Goal: Transaction & Acquisition: Purchase product/service

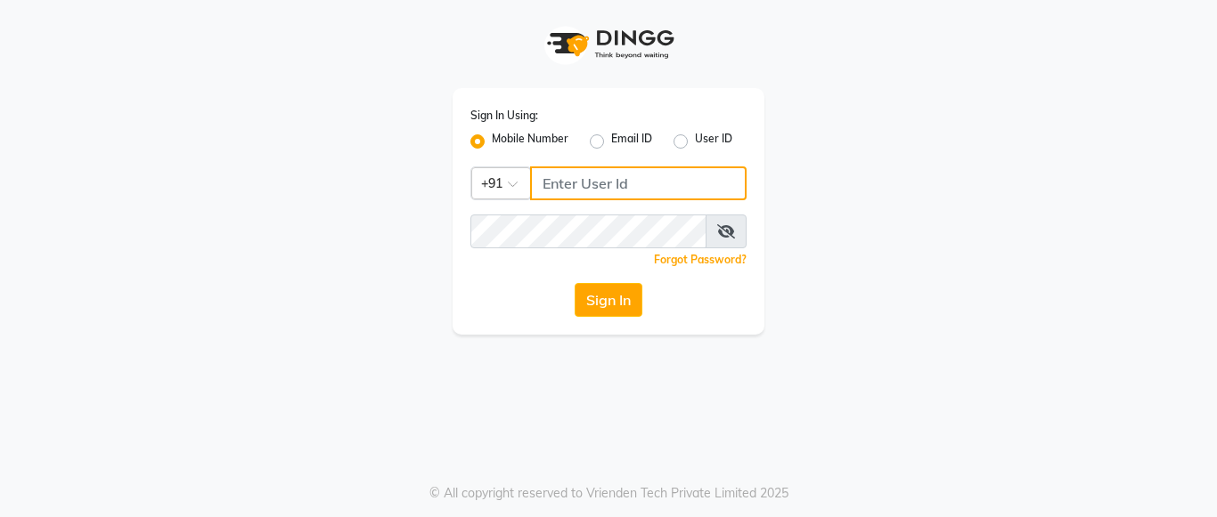
type input "7890011666"
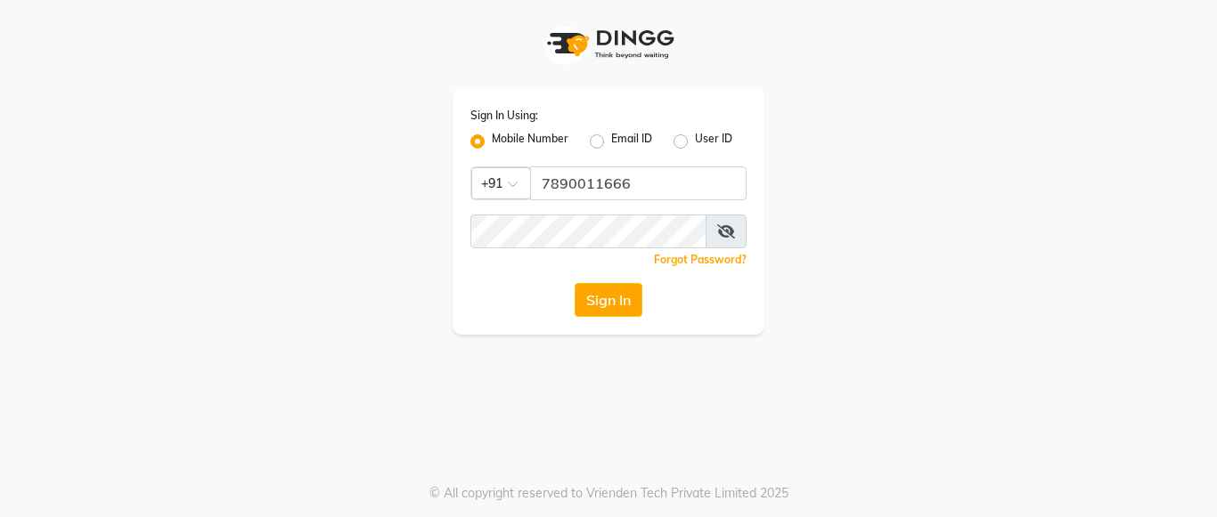
click at [648, 297] on div "Sign In" at bounding box center [608, 300] width 276 height 34
click at [604, 293] on button "Sign In" at bounding box center [608, 300] width 68 height 34
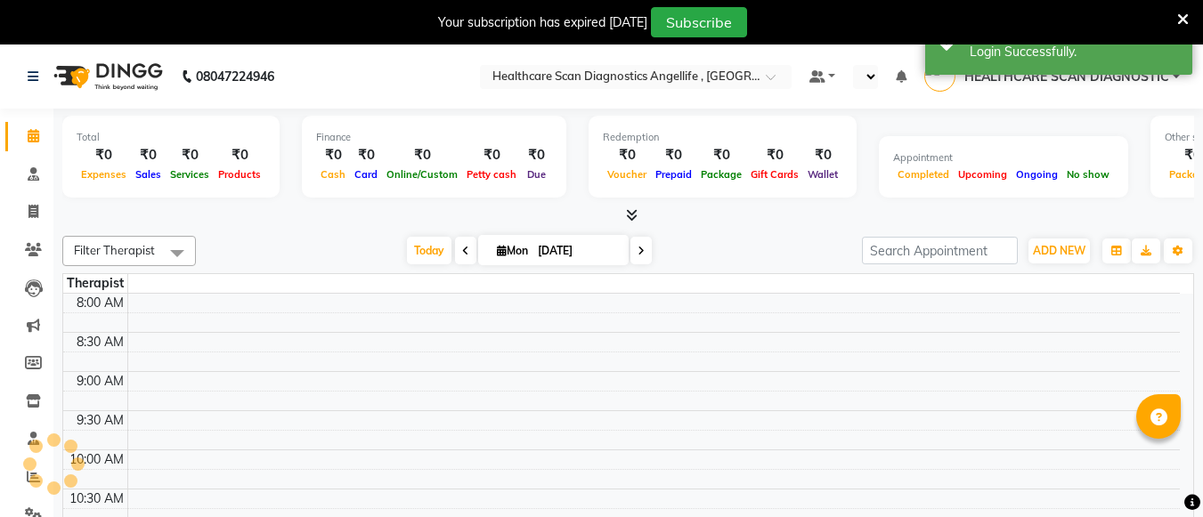
select select "en"
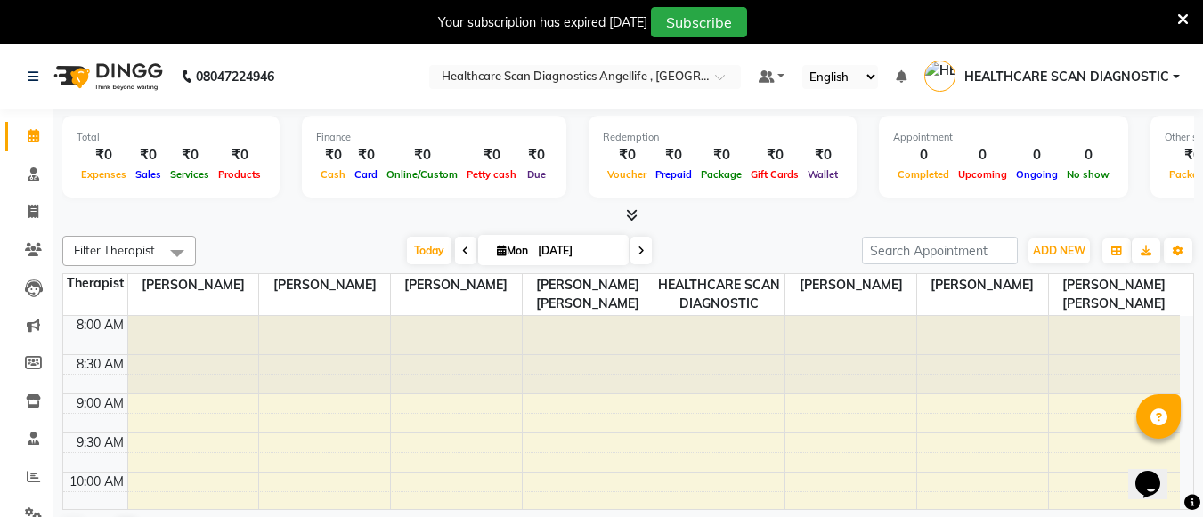
click at [1182, 17] on icon at bounding box center [1183, 20] width 12 height 16
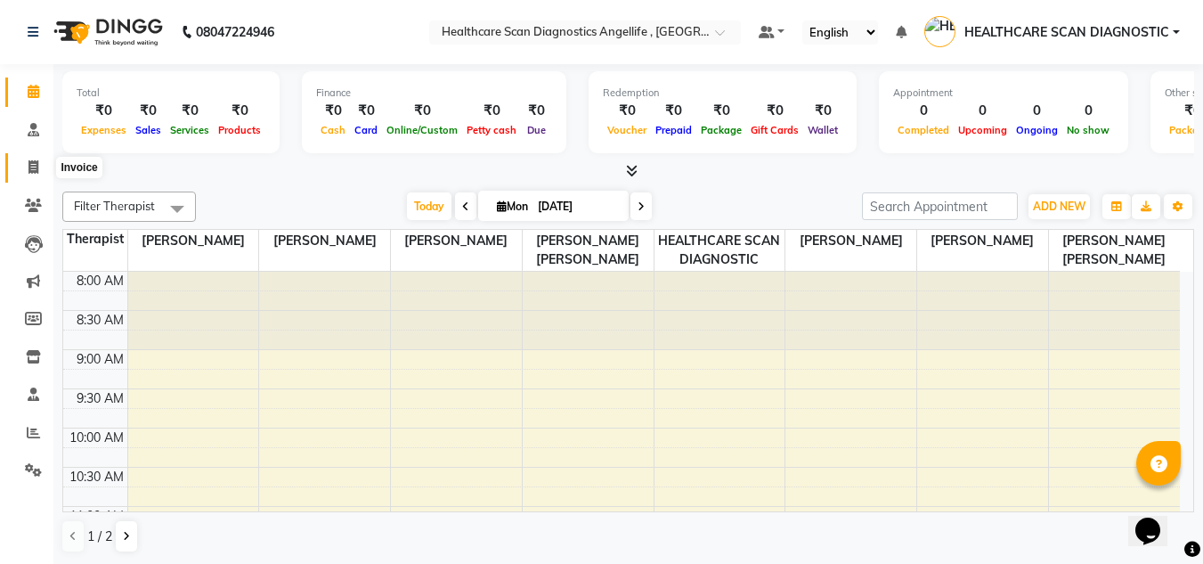
click at [38, 168] on icon at bounding box center [34, 166] width 10 height 13
select select "service"
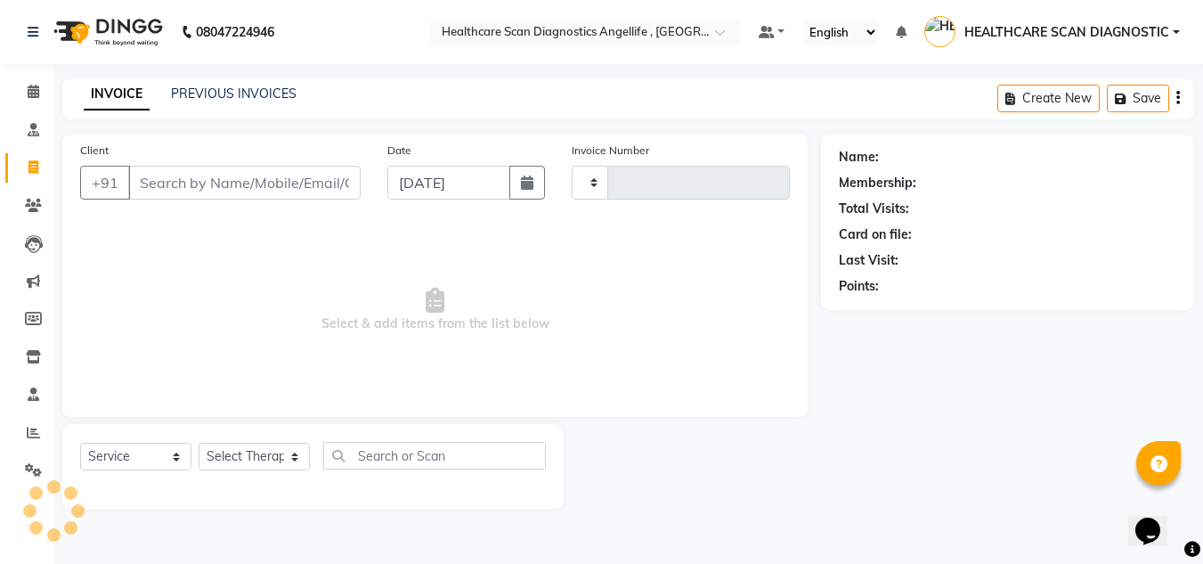
type input "0309"
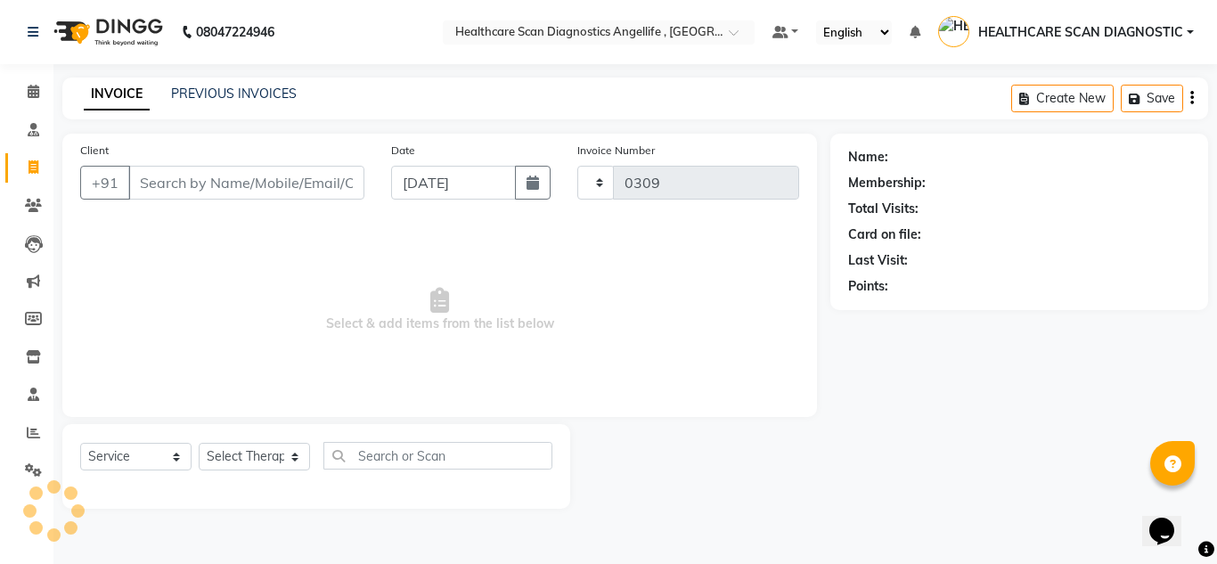
select select "5671"
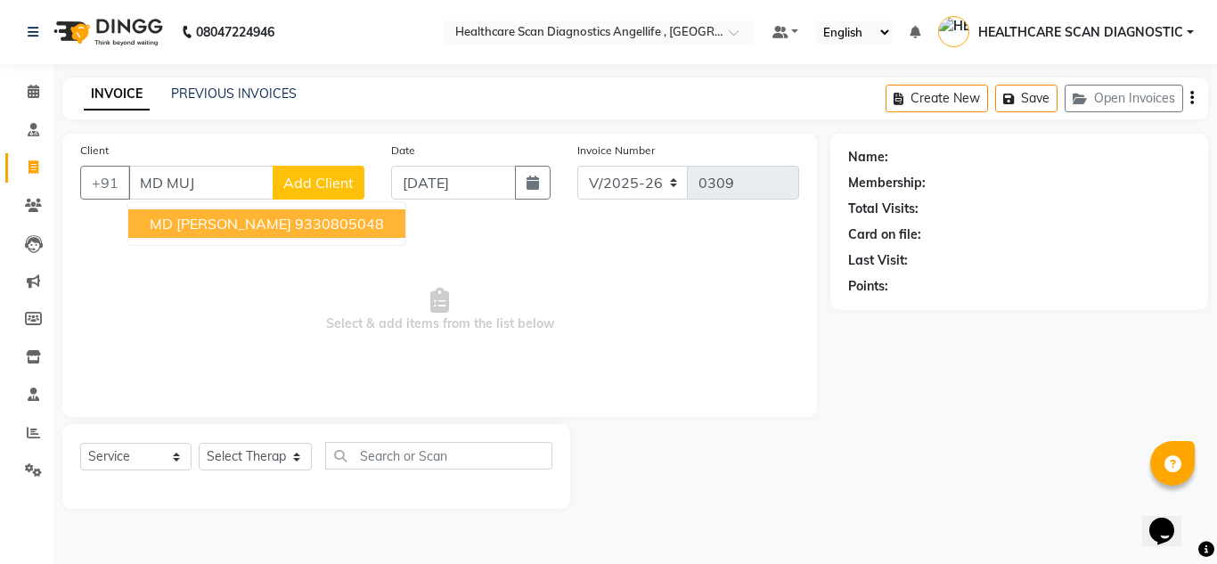
click at [335, 220] on button "MD MUJAHID 9330805048" at bounding box center [266, 223] width 277 height 29
type input "9330805048"
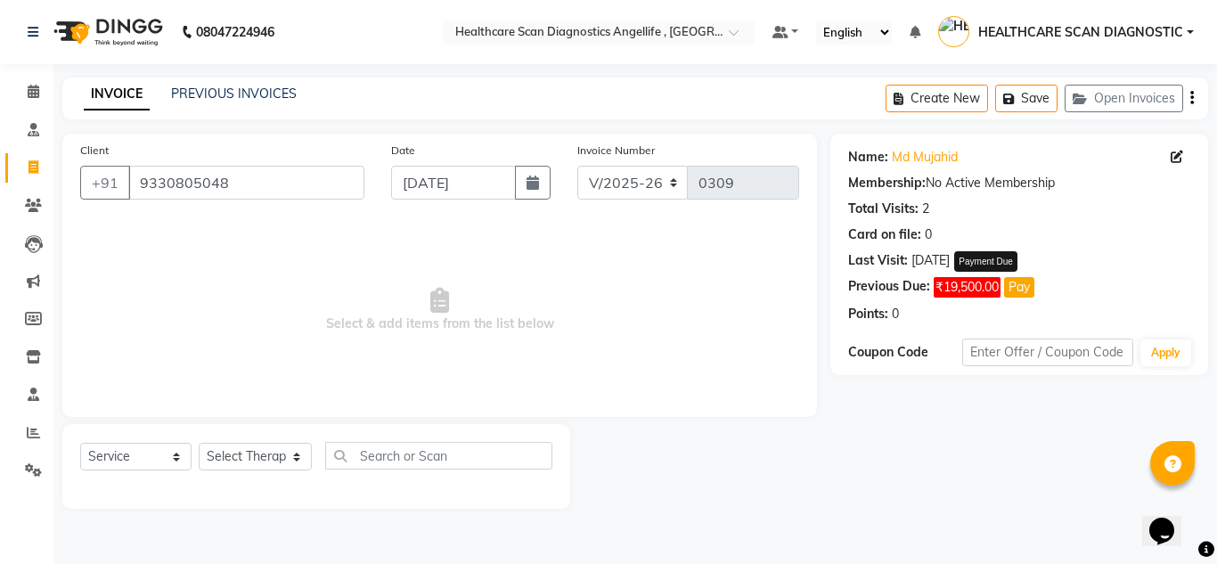
click at [1028, 280] on button "Pay" at bounding box center [1019, 287] width 30 height 20
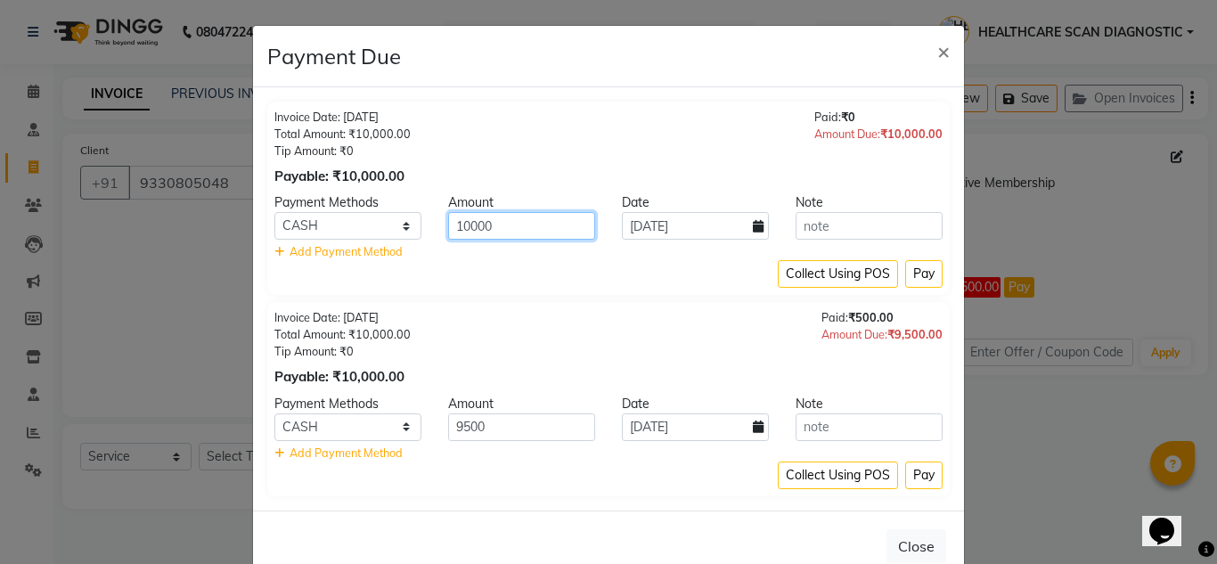
click at [559, 218] on input "10000" at bounding box center [521, 226] width 147 height 28
type input "1"
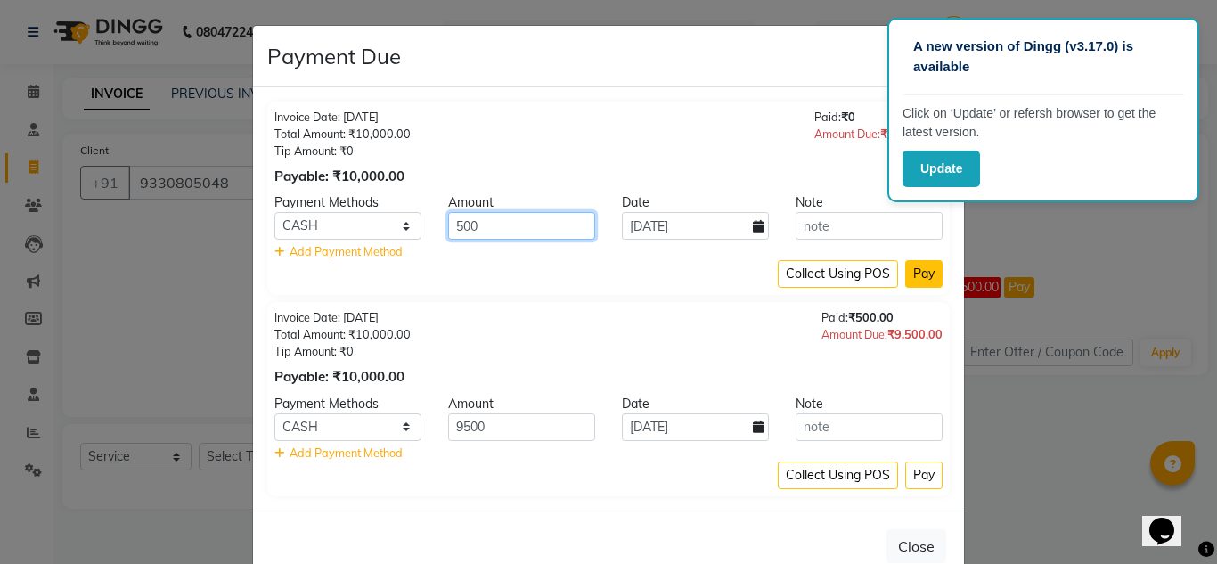
type input "500"
click at [929, 276] on button "Pay" at bounding box center [923, 274] width 37 height 28
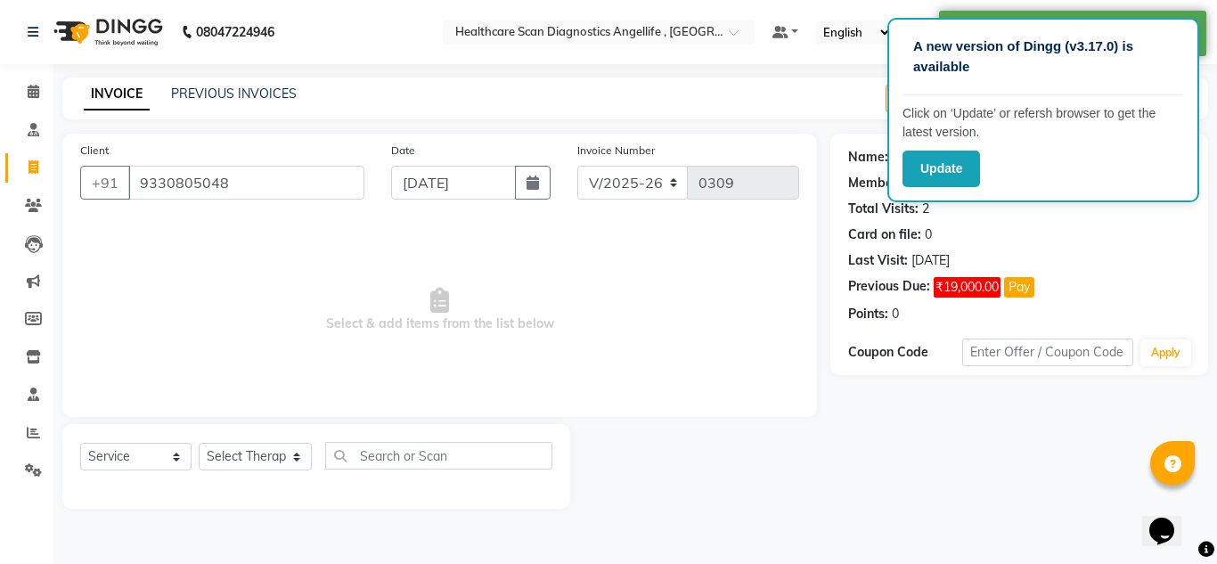
click at [925, 144] on div "A new version of Dingg (v3.17.0) is available Click on ‘Update’ or refersh brow…" at bounding box center [1043, 110] width 312 height 184
click at [948, 175] on button "Update" at bounding box center [940, 169] width 77 height 37
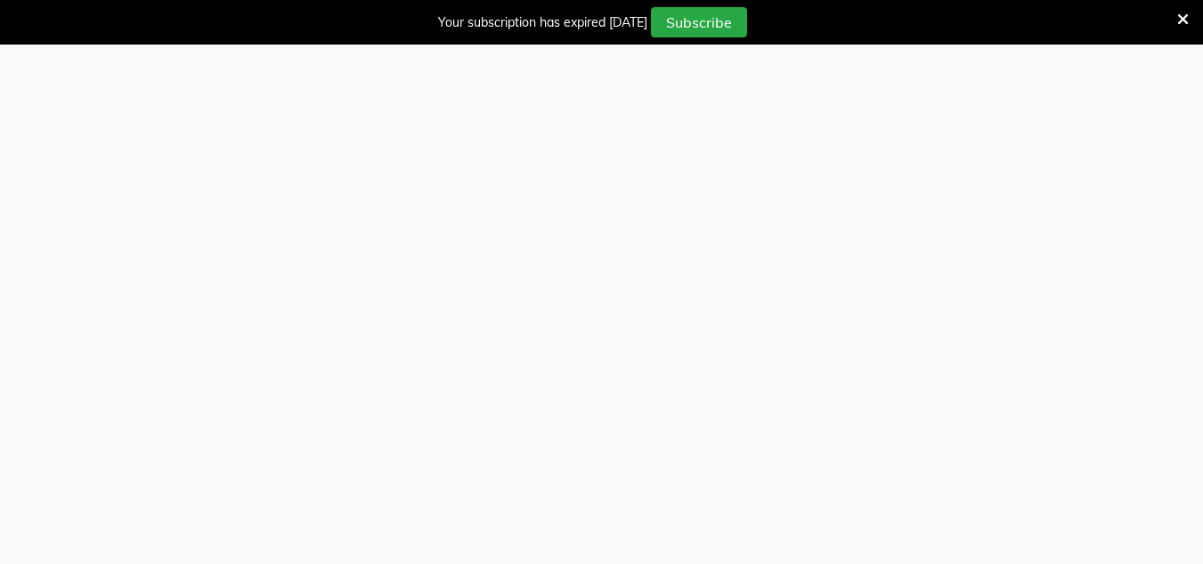
select select "5671"
select select "service"
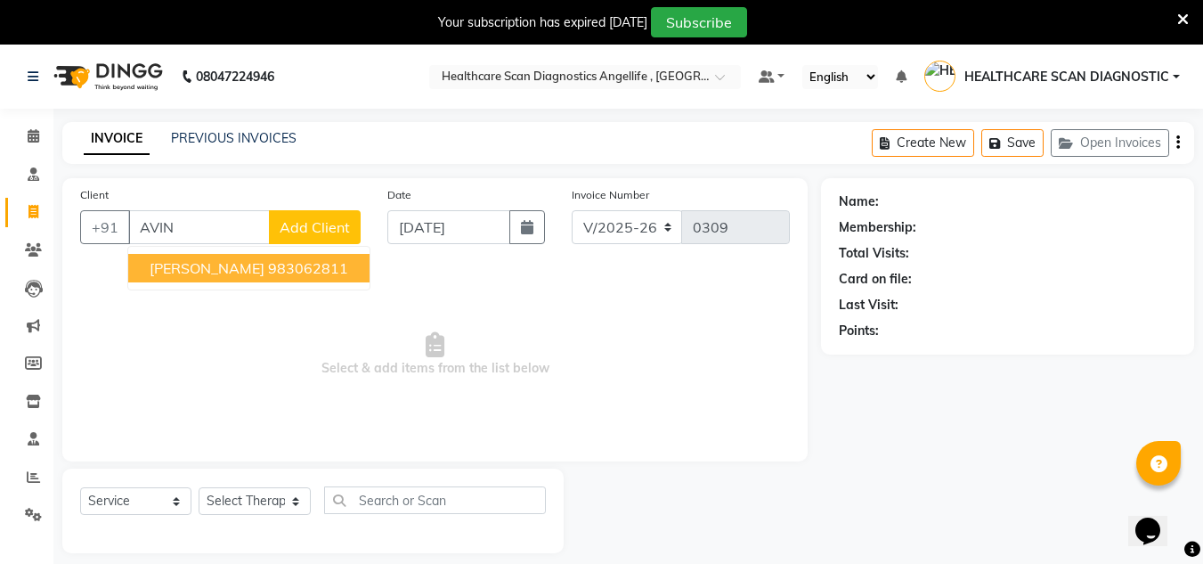
click at [227, 268] on span "[PERSON_NAME]" at bounding box center [207, 268] width 115 height 18
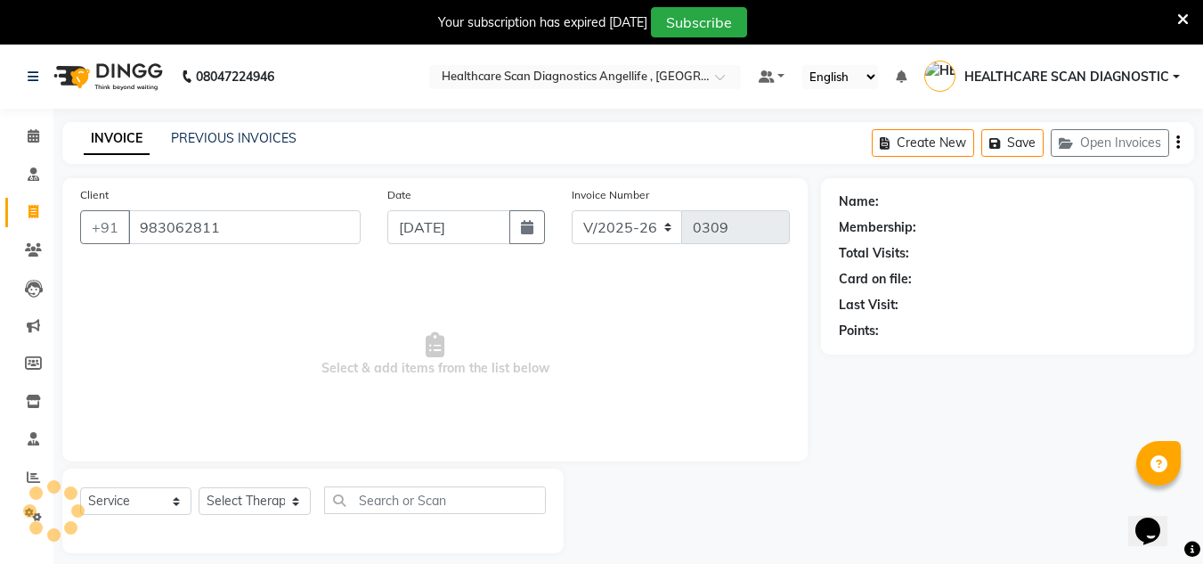
type input "983062811"
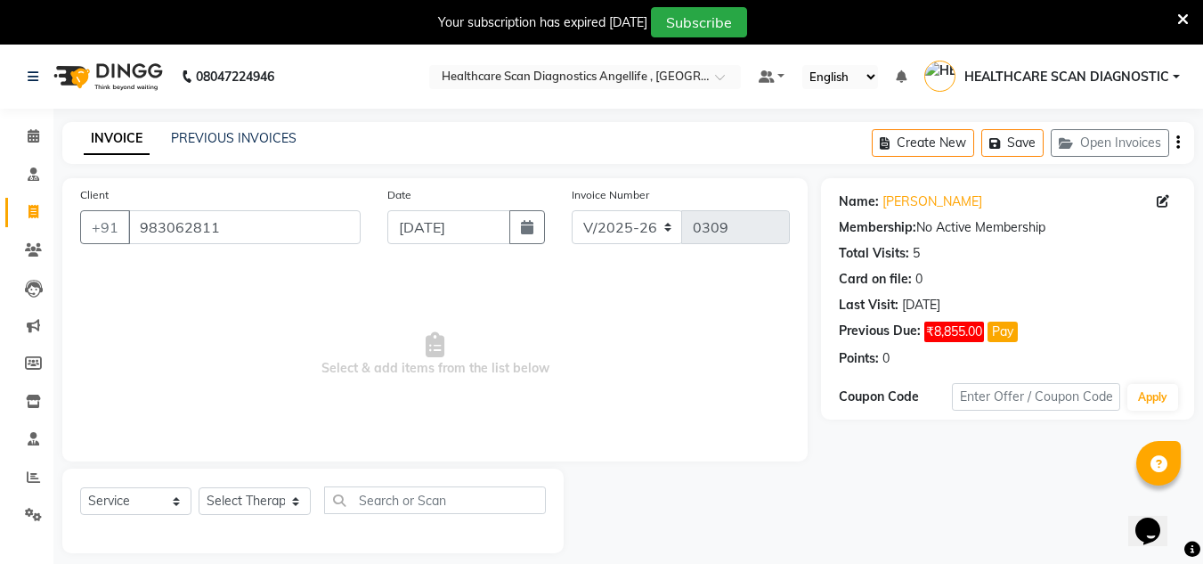
scroll to position [45, 0]
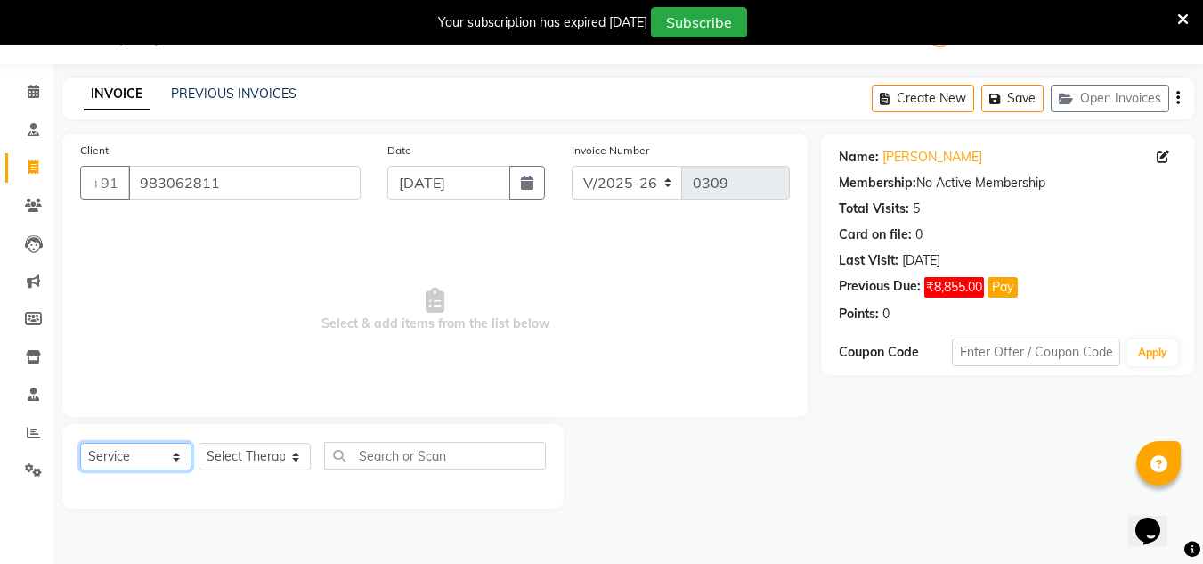
click at [118, 456] on select "Select Service Product Membership Package Voucher Prepaid Gift Card" at bounding box center [135, 457] width 111 height 28
select select "product"
click at [80, 443] on select "Select Service Product Membership Package Voucher Prepaid Gift Card" at bounding box center [135, 457] width 111 height 28
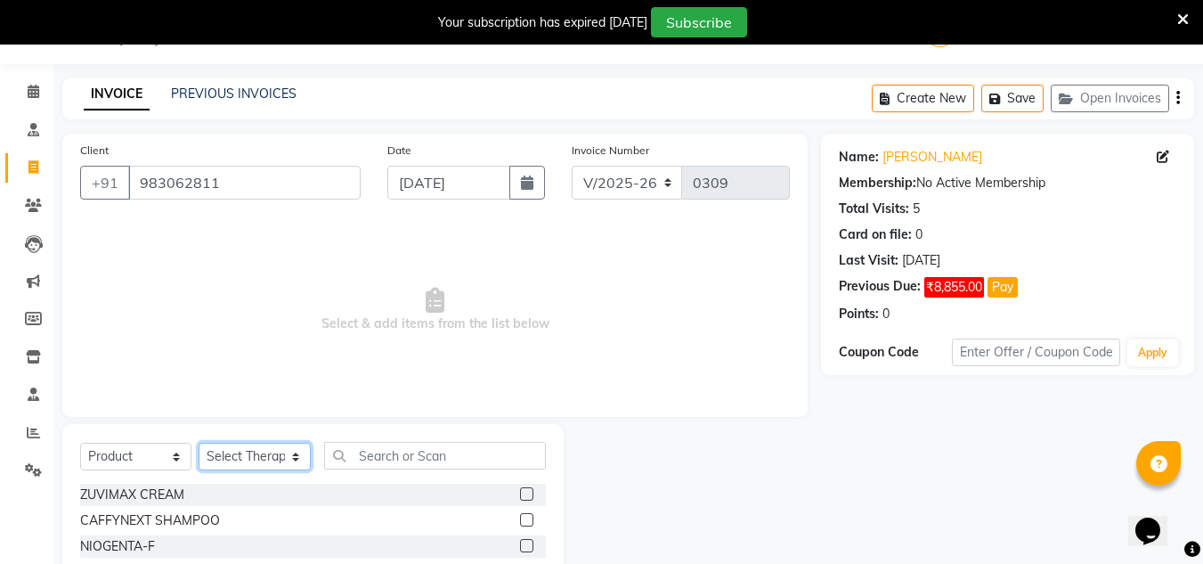
click at [219, 456] on select "Select Therapist [PERSON_NAME] [PERSON_NAME] [PERSON_NAME] [PERSON_NAME] [PERSO…" at bounding box center [255, 457] width 112 height 28
select select "50319"
click at [199, 443] on select "Select Therapist [PERSON_NAME] [PERSON_NAME] [PERSON_NAME] [PERSON_NAME] [PERSO…" at bounding box center [255, 457] width 112 height 28
click at [501, 455] on input "text" at bounding box center [435, 456] width 222 height 28
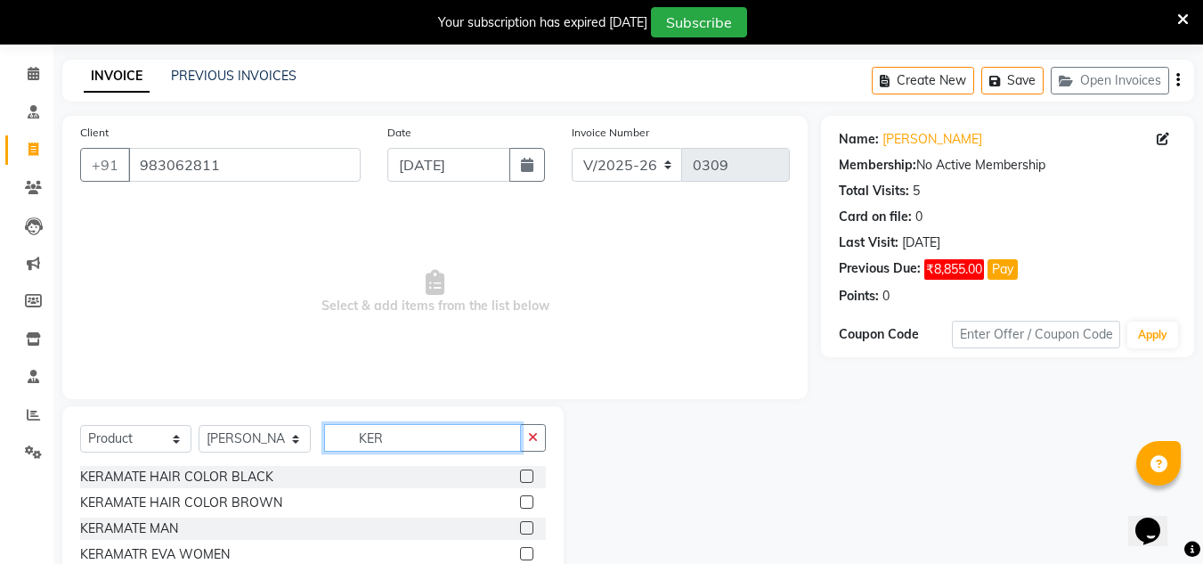
scroll to position [119, 0]
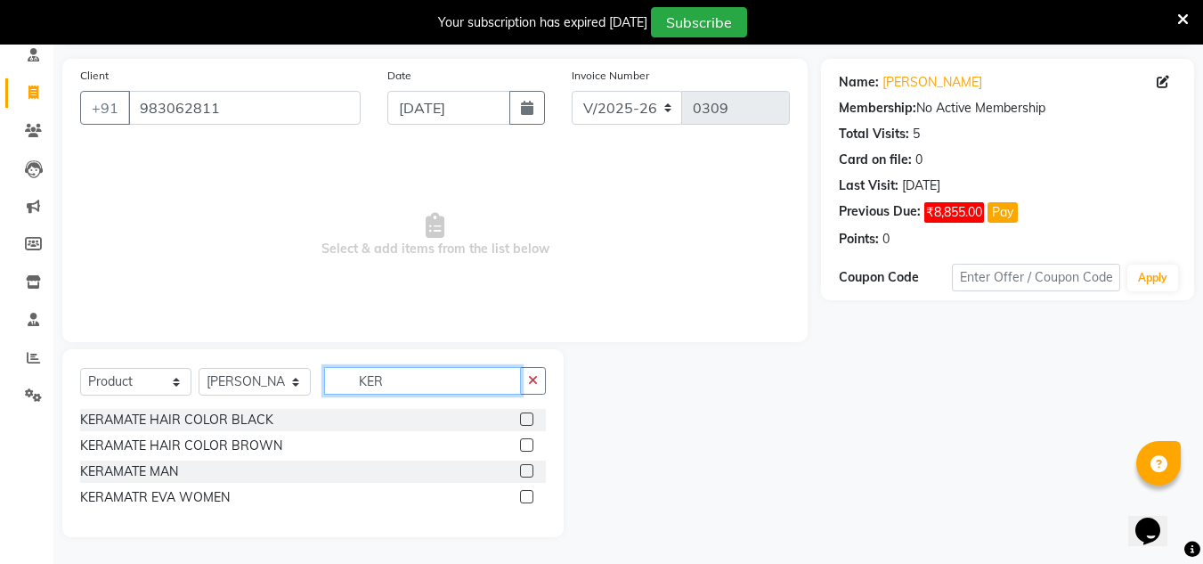
type input "KER"
click at [530, 473] on label at bounding box center [526, 470] width 13 height 13
click at [530, 473] on input "checkbox" at bounding box center [526, 472] width 12 height 12
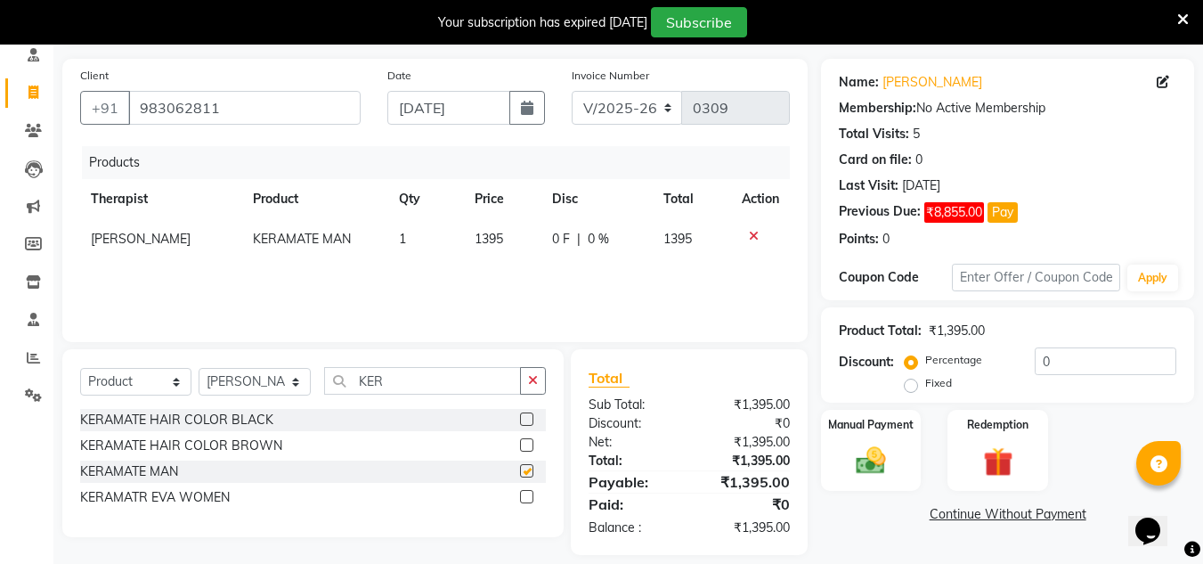
checkbox input "false"
click at [444, 386] on input "KER" at bounding box center [422, 381] width 197 height 28
type input "K"
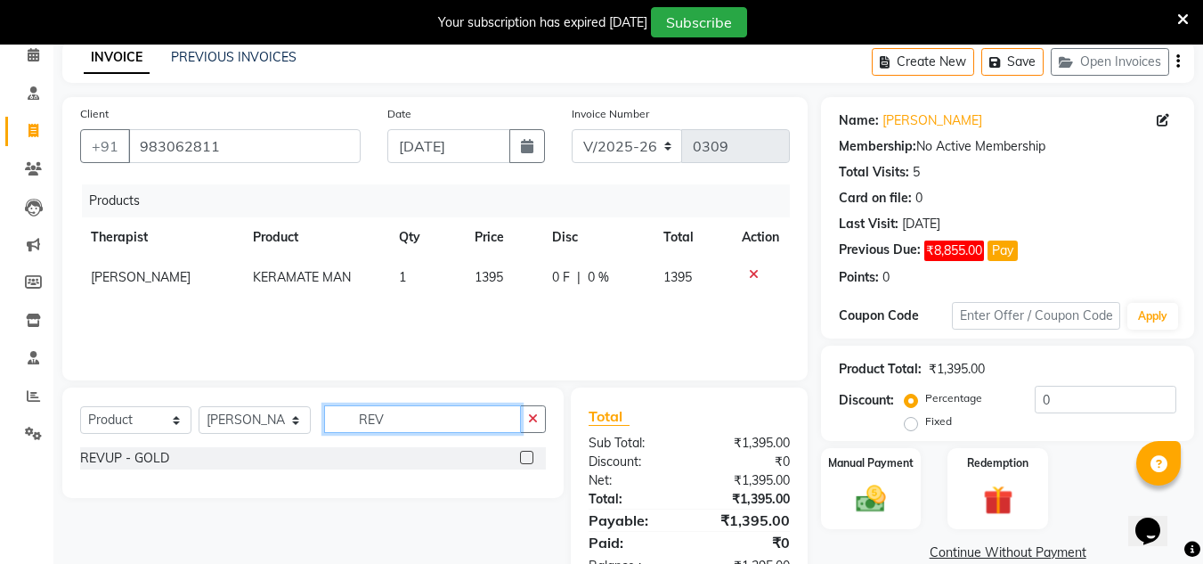
scroll to position [137, 0]
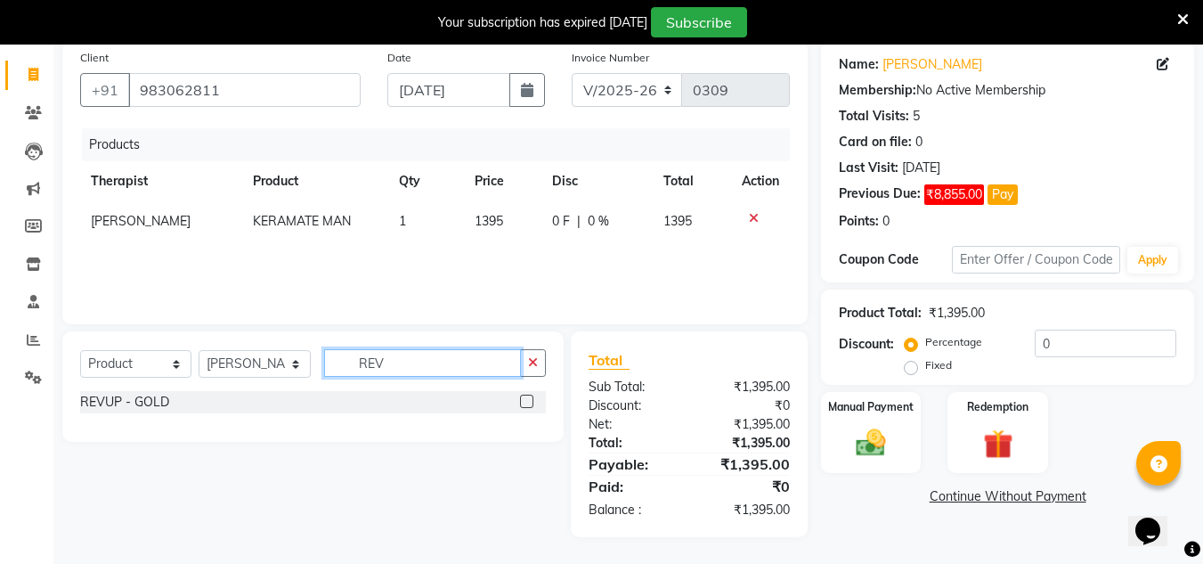
type input "REV"
click at [525, 403] on label at bounding box center [526, 401] width 13 height 13
click at [525, 403] on input "checkbox" at bounding box center [526, 402] width 12 height 12
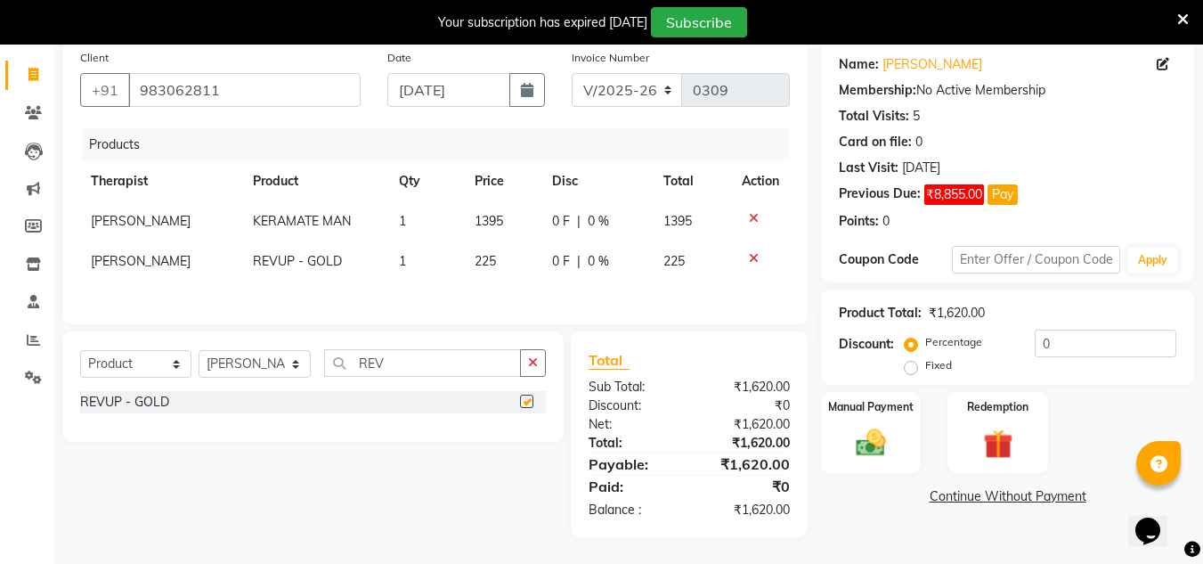
checkbox input "false"
click at [451, 362] on input "REV" at bounding box center [422, 363] width 197 height 28
type input "R"
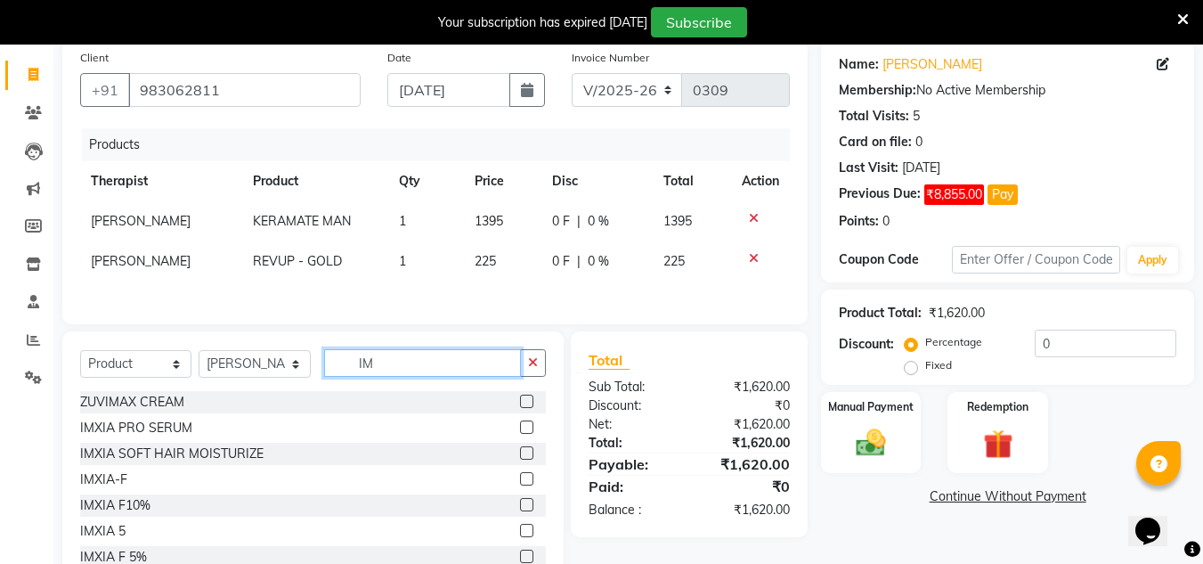
type input "IM"
click at [520, 456] on label at bounding box center [526, 452] width 13 height 13
click at [520, 456] on input "checkbox" at bounding box center [526, 454] width 12 height 12
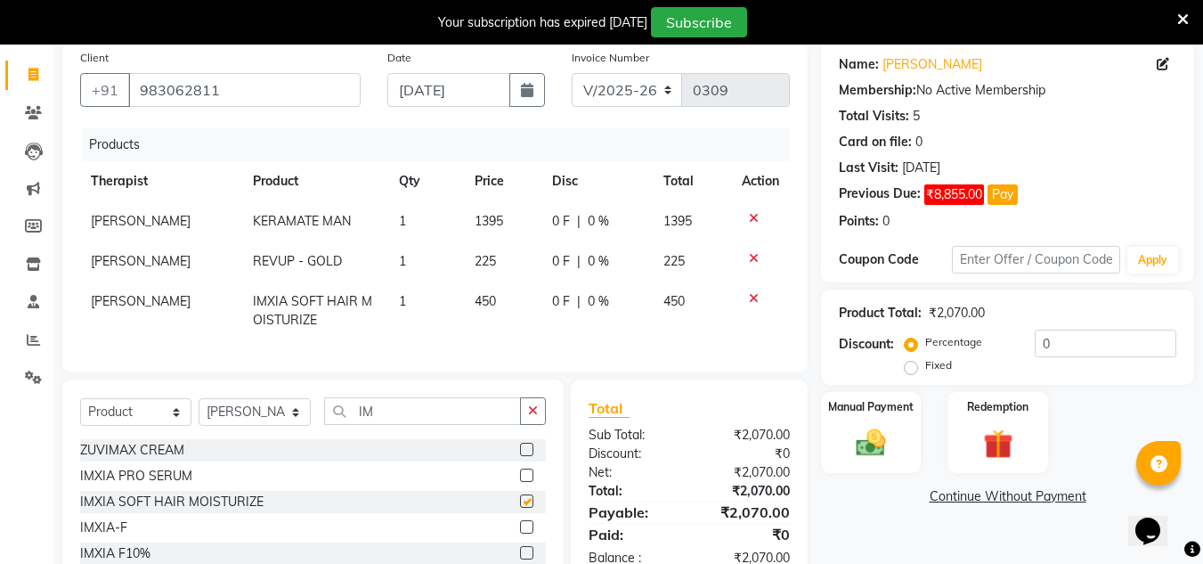
checkbox input "false"
click at [463, 414] on input "IM" at bounding box center [422, 411] width 197 height 28
type input "I"
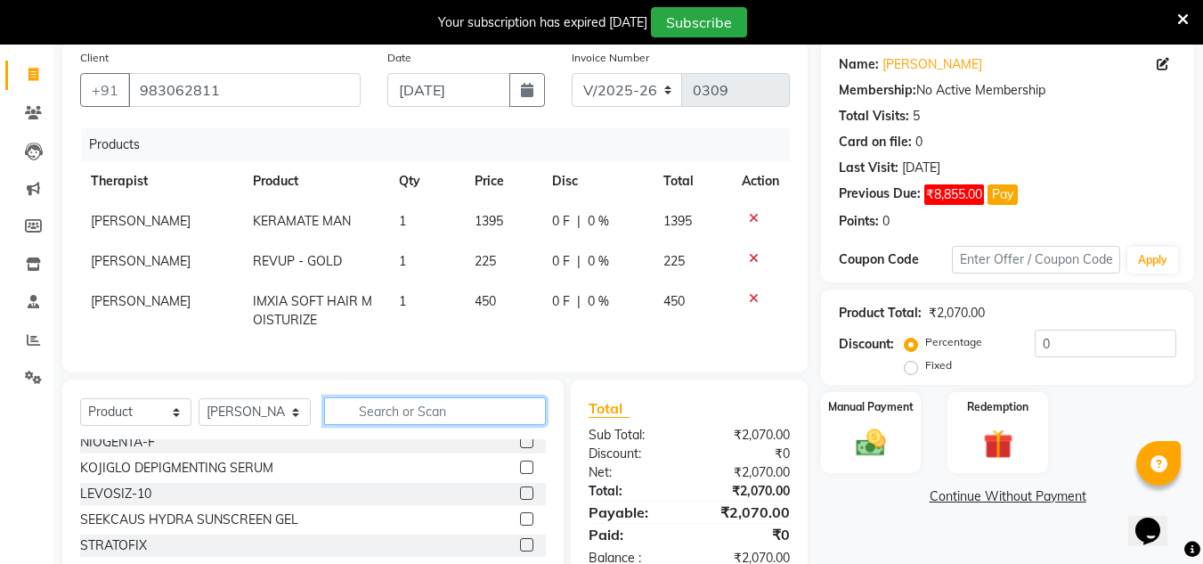
scroll to position [89, 0]
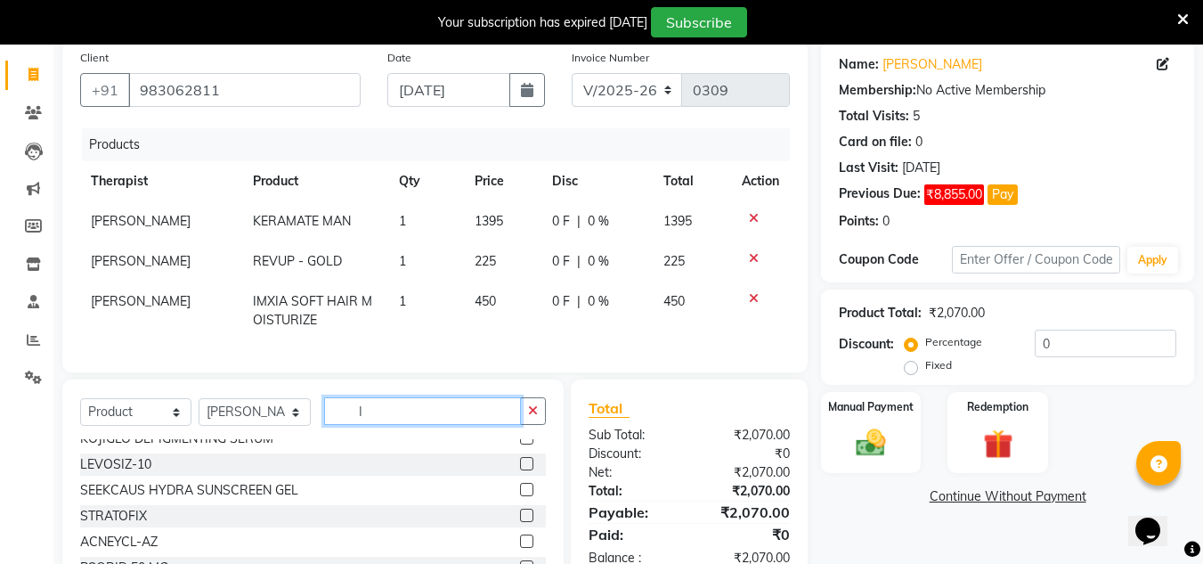
type input "IM"
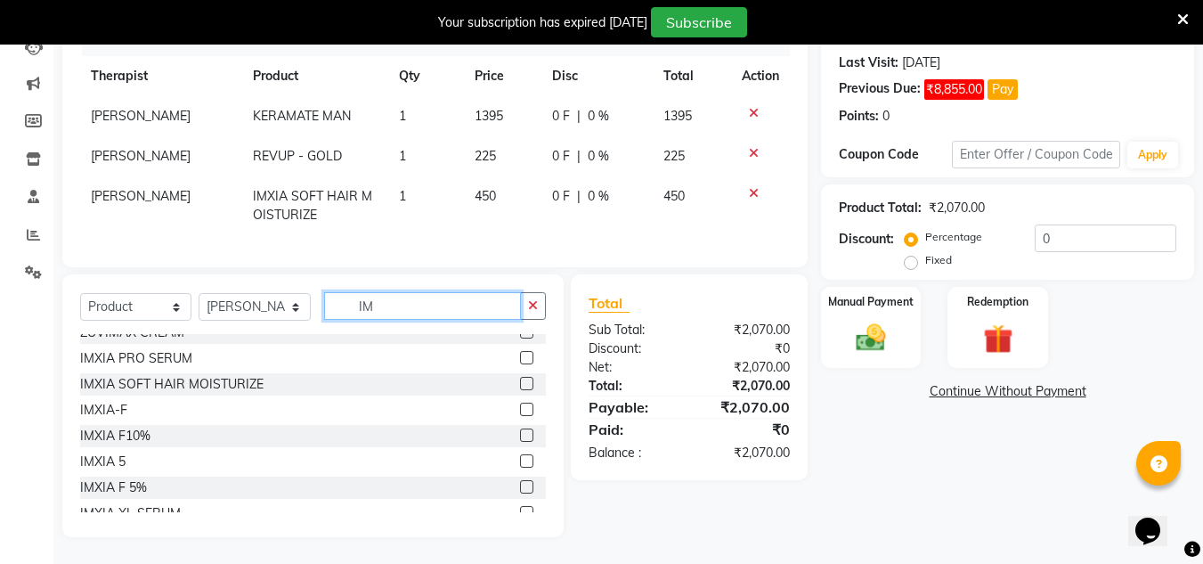
scroll to position [0, 0]
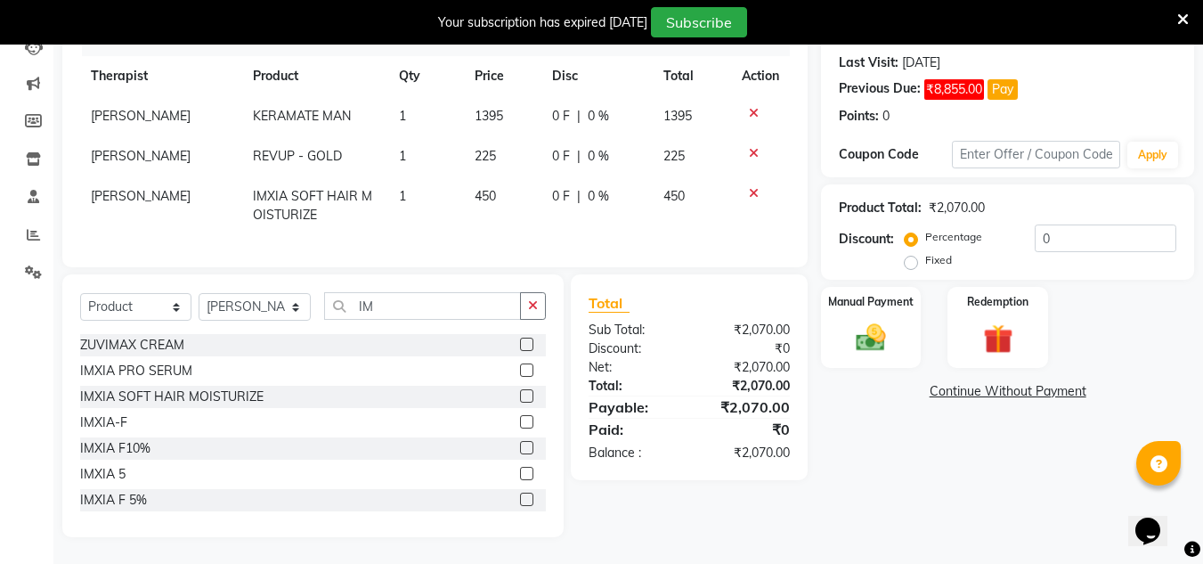
click at [520, 371] on label at bounding box center [526, 369] width 13 height 13
click at [520, 371] on input "checkbox" at bounding box center [526, 371] width 12 height 12
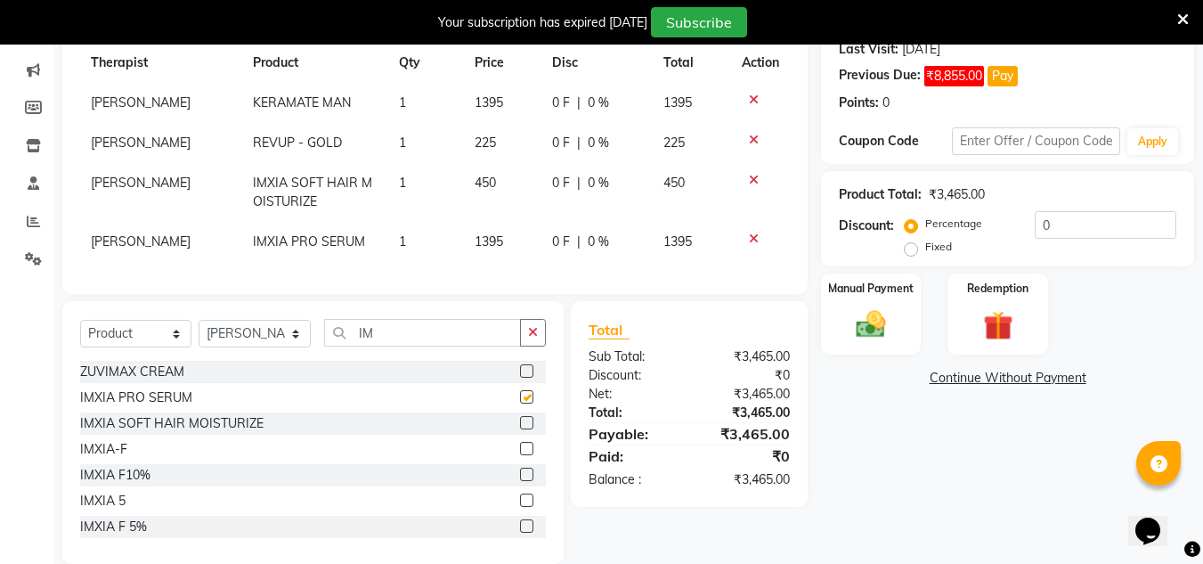
checkbox input "false"
click at [420, 342] on input "IM" at bounding box center [422, 333] width 197 height 28
type input "I"
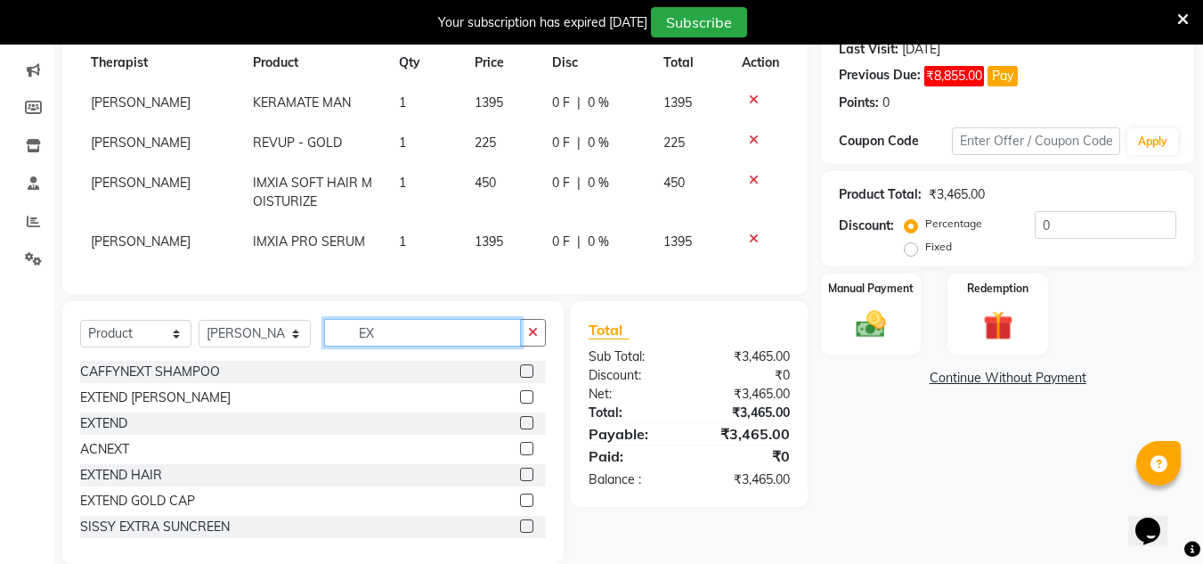
type input "E"
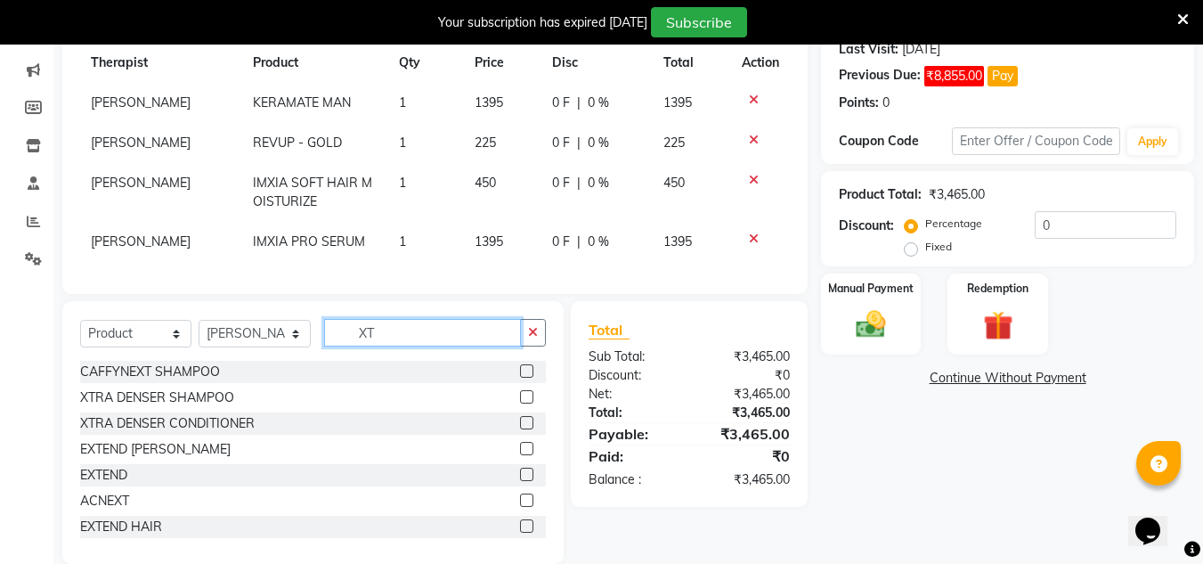
type input "XT"
click at [520, 403] on label at bounding box center [526, 396] width 13 height 13
click at [520, 403] on input "checkbox" at bounding box center [526, 398] width 12 height 12
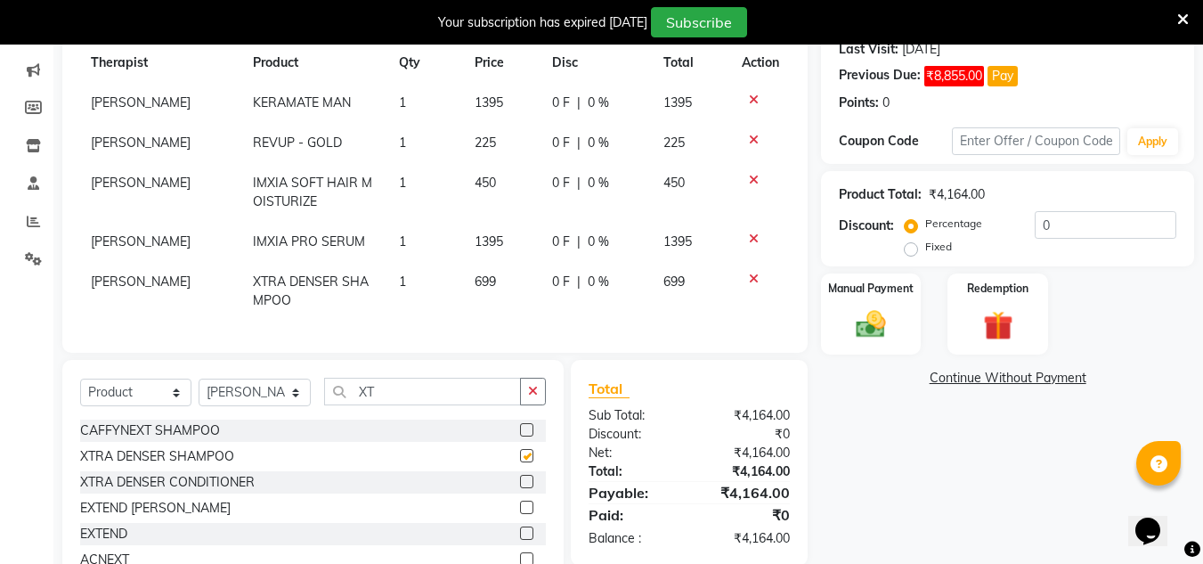
checkbox input "false"
click at [520, 487] on div at bounding box center [533, 482] width 26 height 22
click at [520, 488] on label at bounding box center [526, 481] width 13 height 13
click at [520, 488] on input "checkbox" at bounding box center [526, 483] width 12 height 12
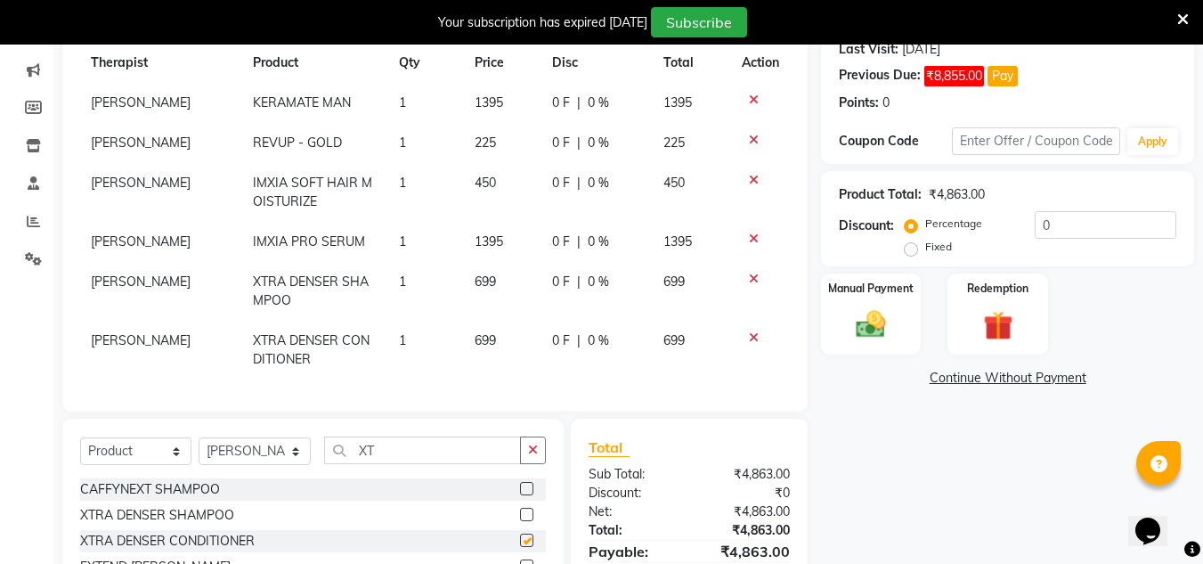
checkbox input "false"
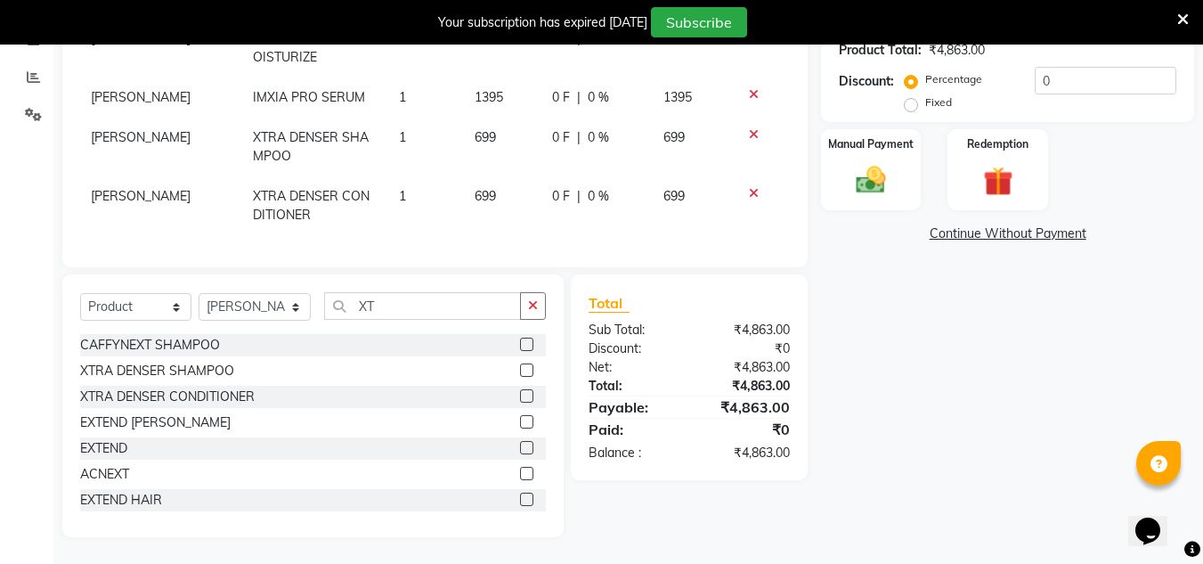
scroll to position [413, 0]
click at [477, 296] on input "XT" at bounding box center [422, 306] width 197 height 28
type input "X"
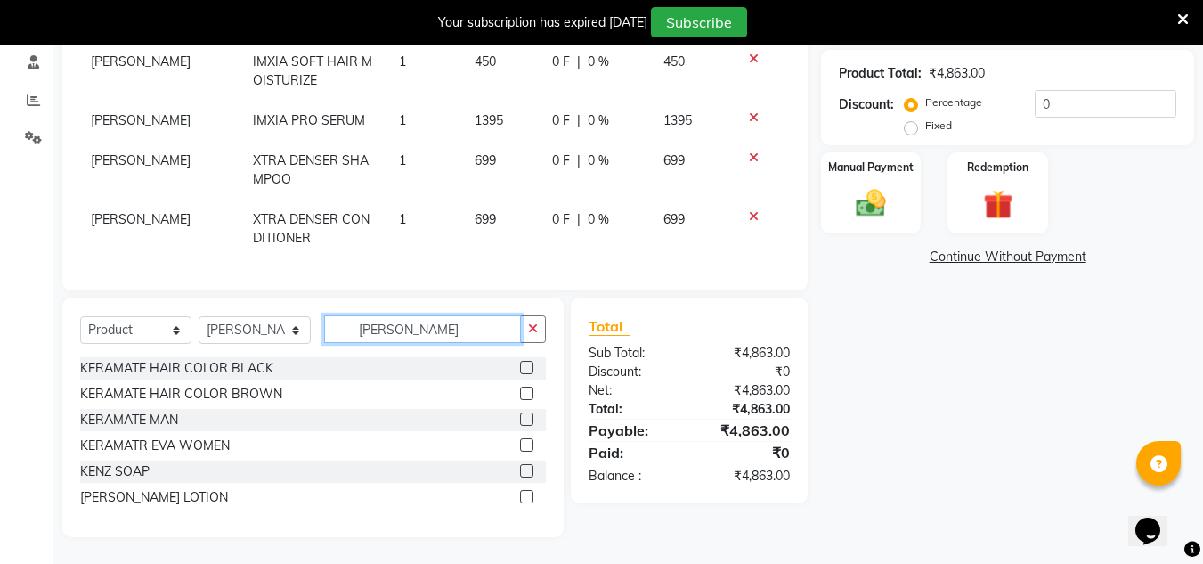
scroll to position [356, 0]
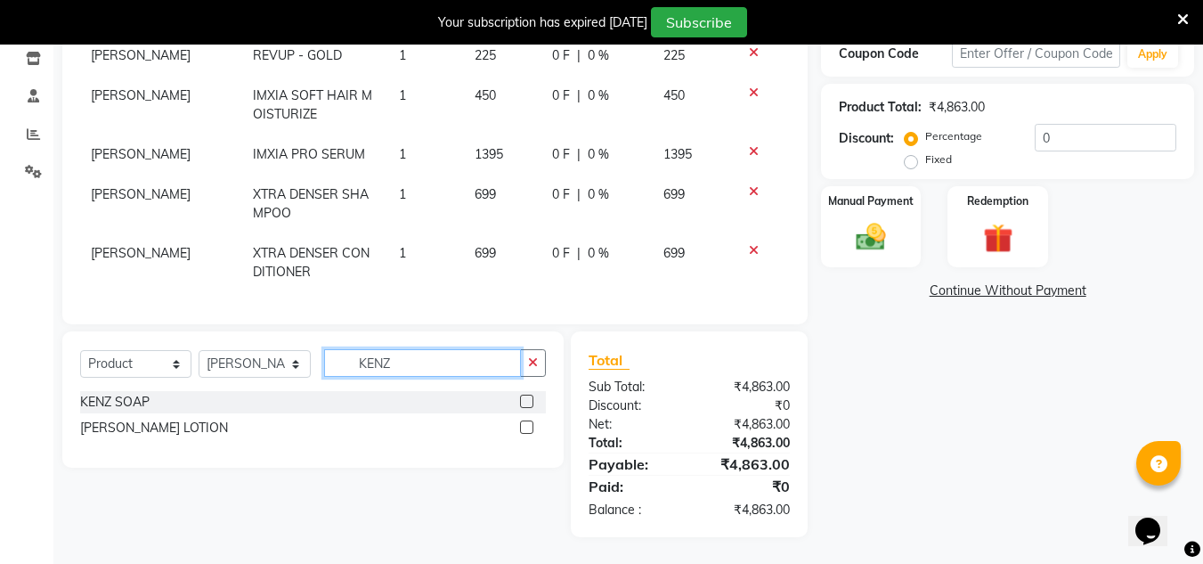
type input "KENZ"
click at [527, 429] on label at bounding box center [526, 426] width 13 height 13
click at [527, 429] on input "checkbox" at bounding box center [526, 428] width 12 height 12
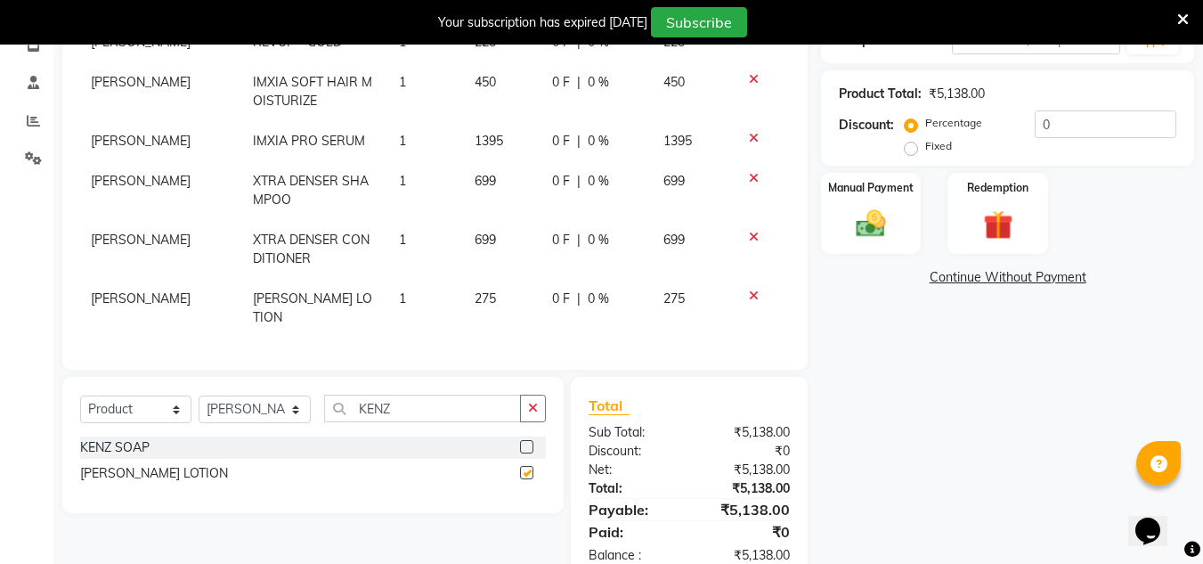
checkbox input "false"
click at [476, 395] on input "KENZ" at bounding box center [422, 409] width 197 height 28
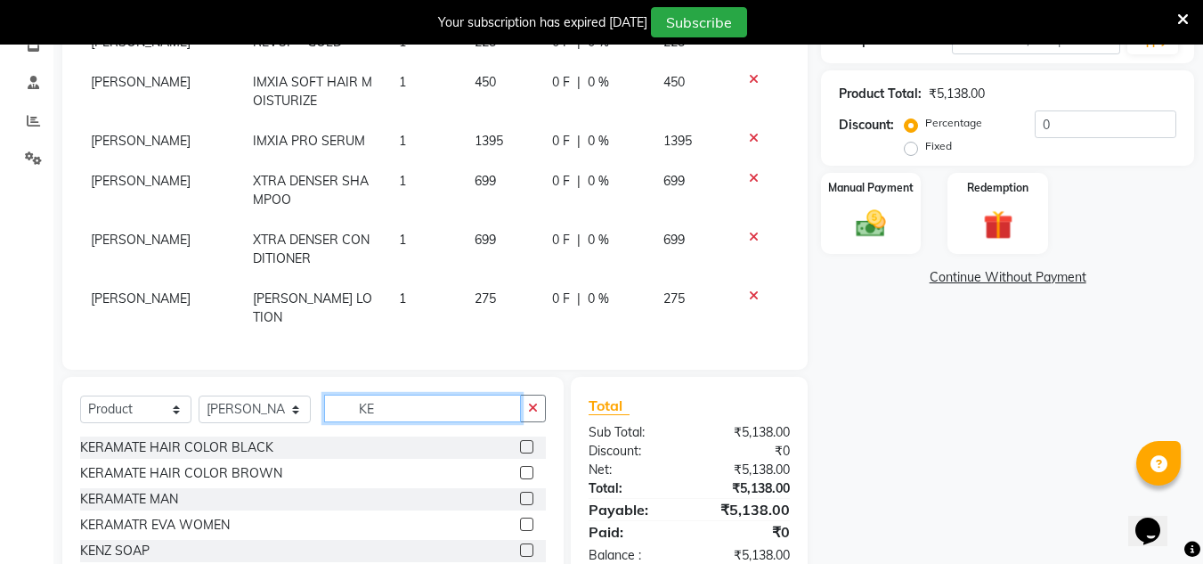
type input "K"
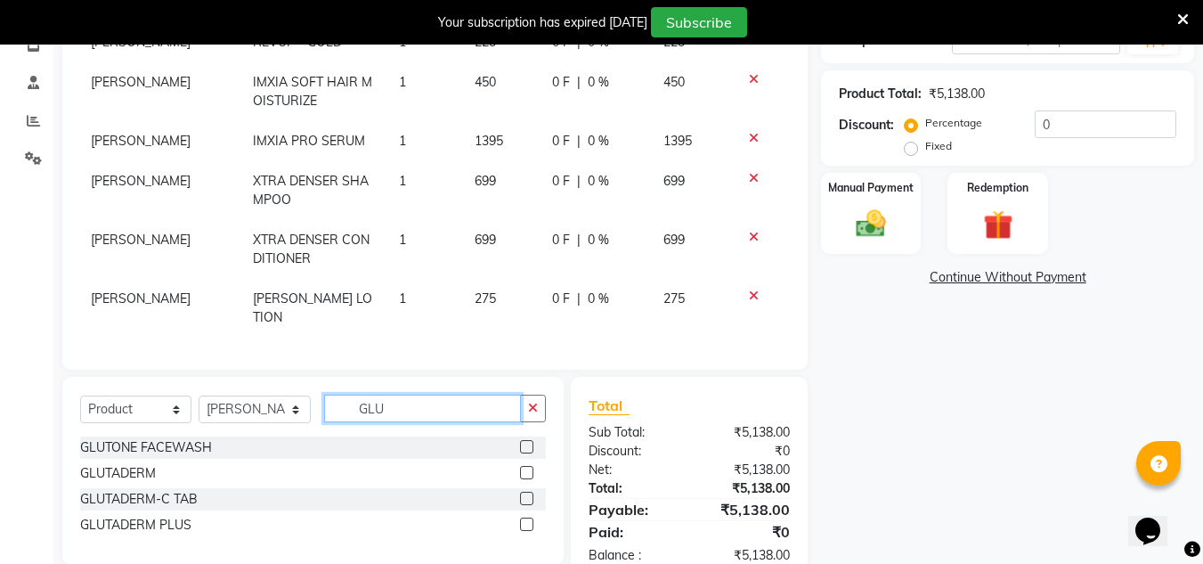
type input "GLU"
click at [525, 493] on label at bounding box center [526, 498] width 13 height 13
click at [525, 493] on input "checkbox" at bounding box center [526, 499] width 12 height 12
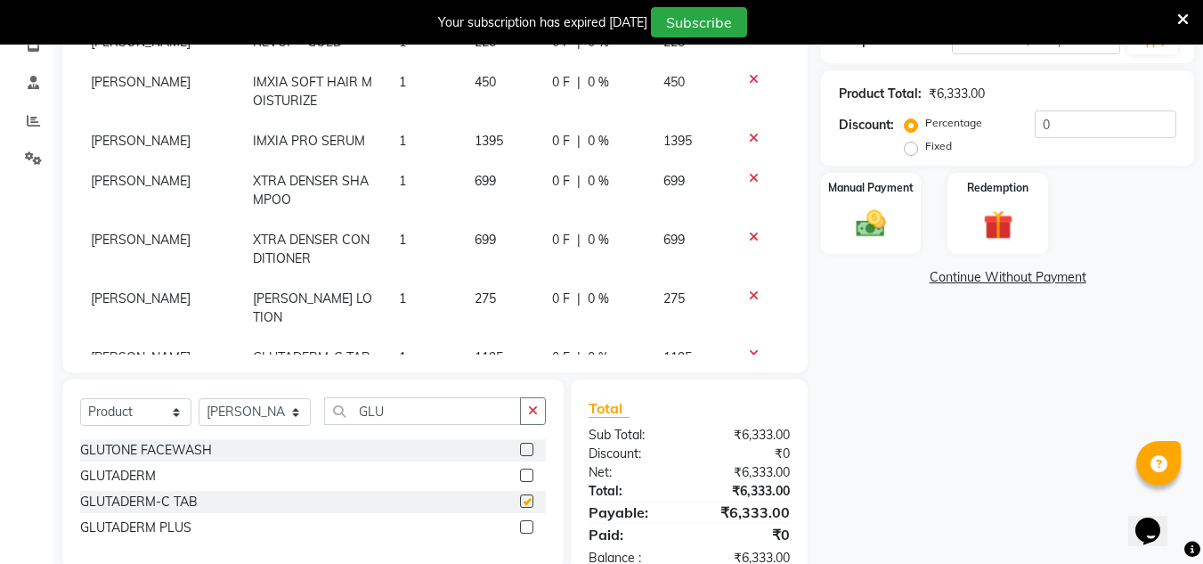
checkbox input "false"
click at [446, 411] on input "GLU" at bounding box center [422, 411] width 197 height 28
type input "G"
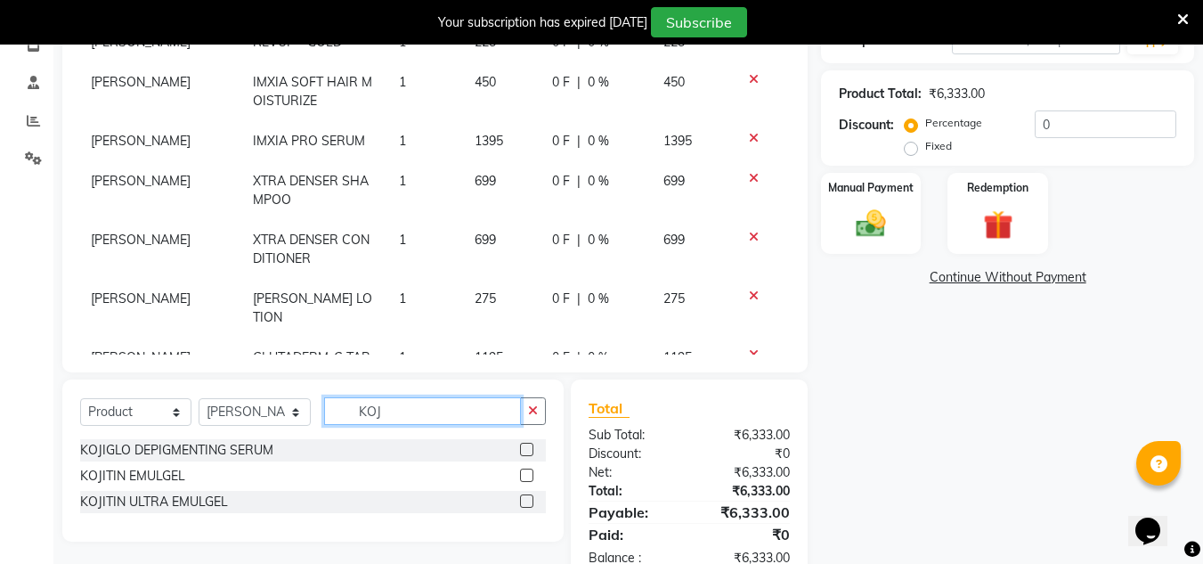
type input "KOJ"
click at [526, 445] on label at bounding box center [526, 449] width 13 height 13
click at [526, 445] on input "checkbox" at bounding box center [526, 450] width 12 height 12
checkbox input "false"
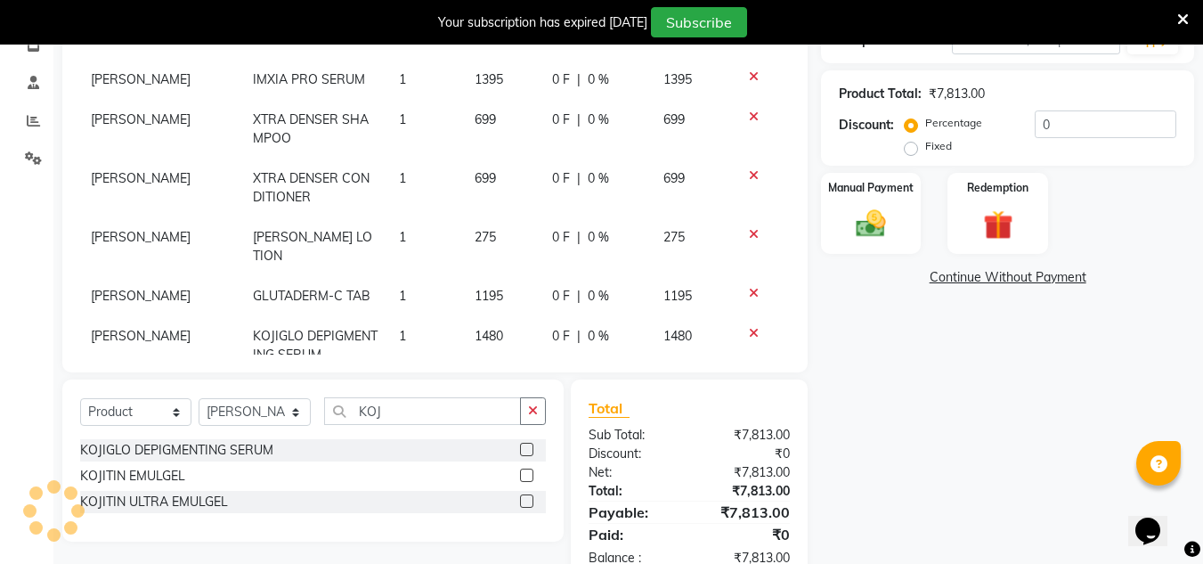
scroll to position [91, 0]
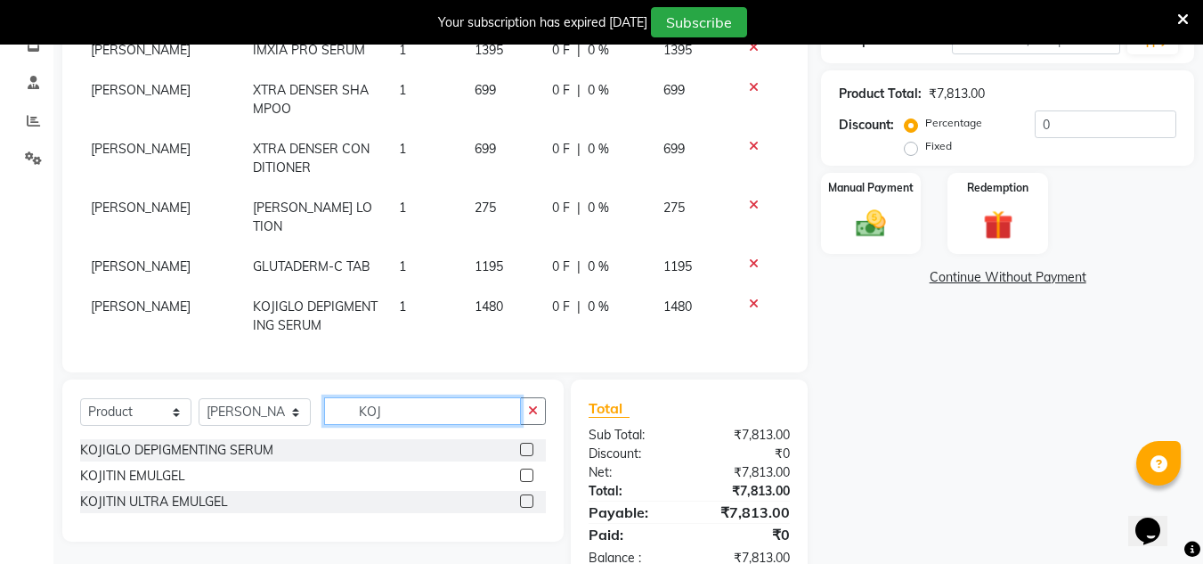
click at [474, 403] on input "KOJ" at bounding box center [422, 411] width 197 height 28
type input "K"
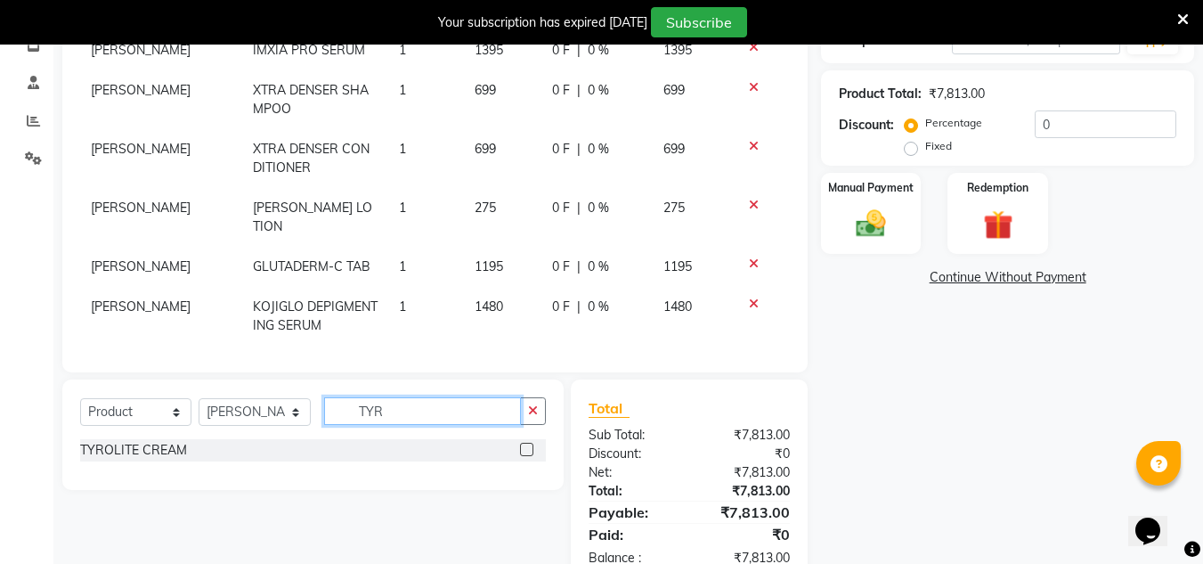
type input "TYR"
click at [526, 444] on label at bounding box center [526, 449] width 13 height 13
click at [526, 444] on input "checkbox" at bounding box center [526, 450] width 12 height 12
checkbox input "false"
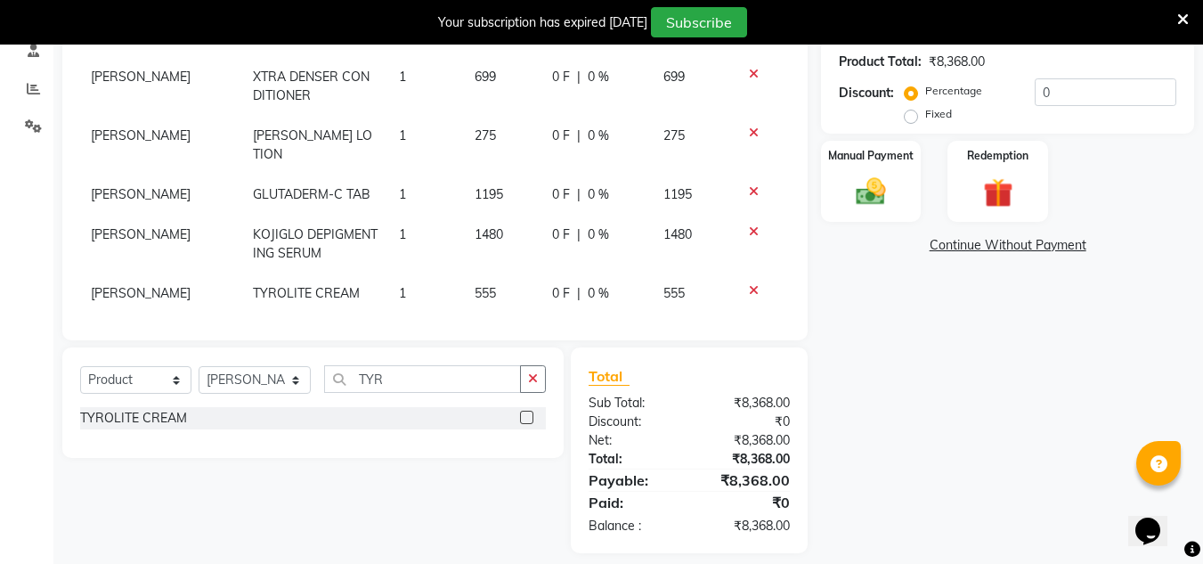
scroll to position [404, 0]
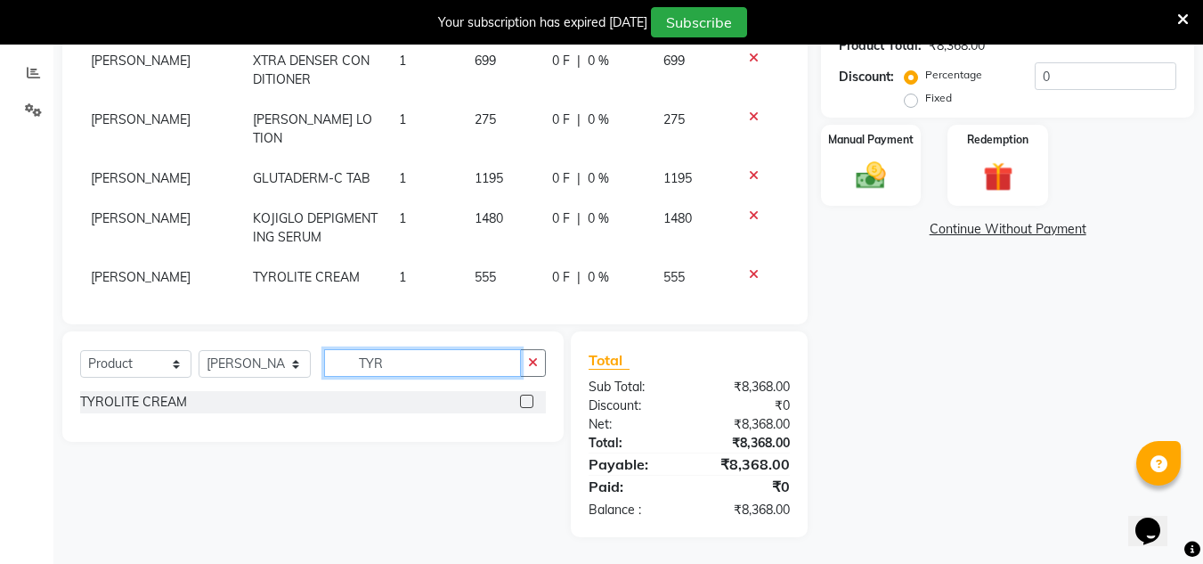
click at [456, 361] on input "TYR" at bounding box center [422, 363] width 197 height 28
type input "T"
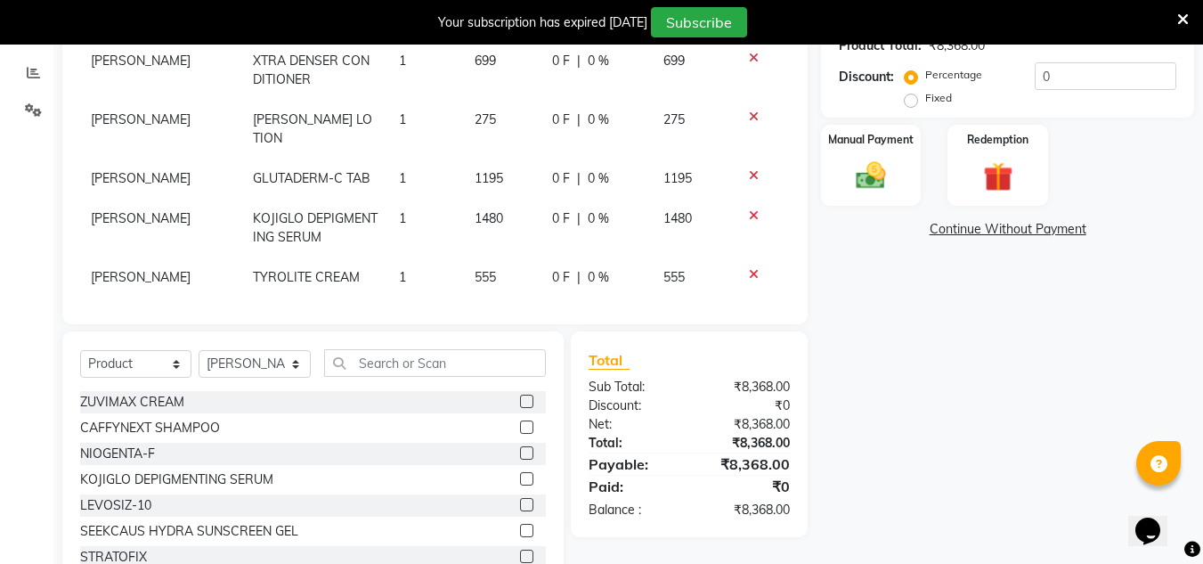
click at [483, 257] on td "555" at bounding box center [503, 277] width 78 height 40
select select "50319"
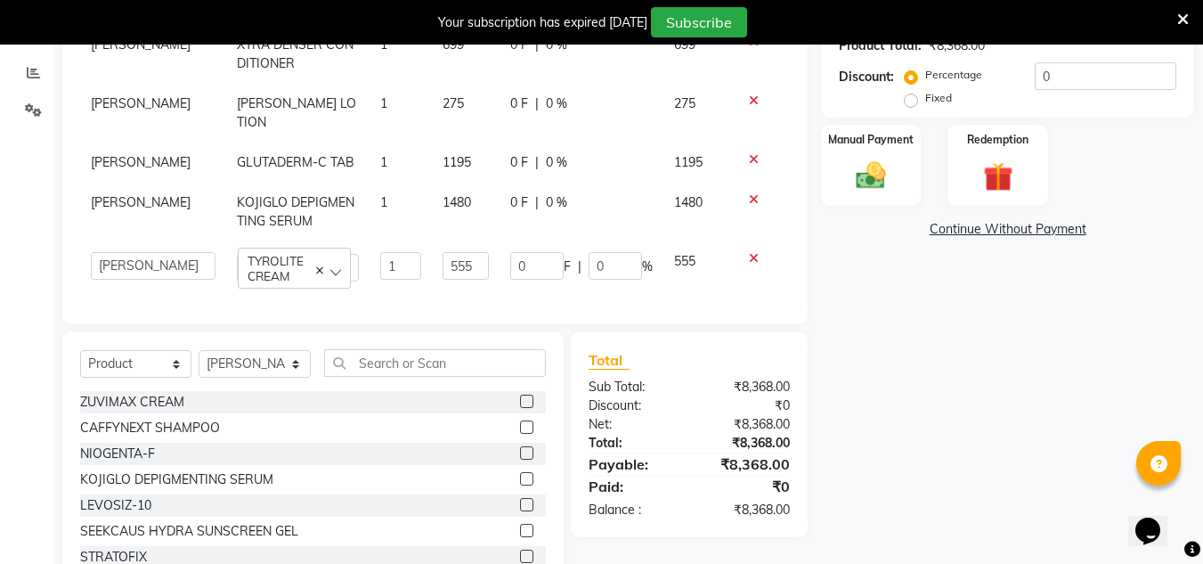
scroll to position [235, 0]
click at [472, 258] on input "555" at bounding box center [466, 266] width 46 height 28
type input "580"
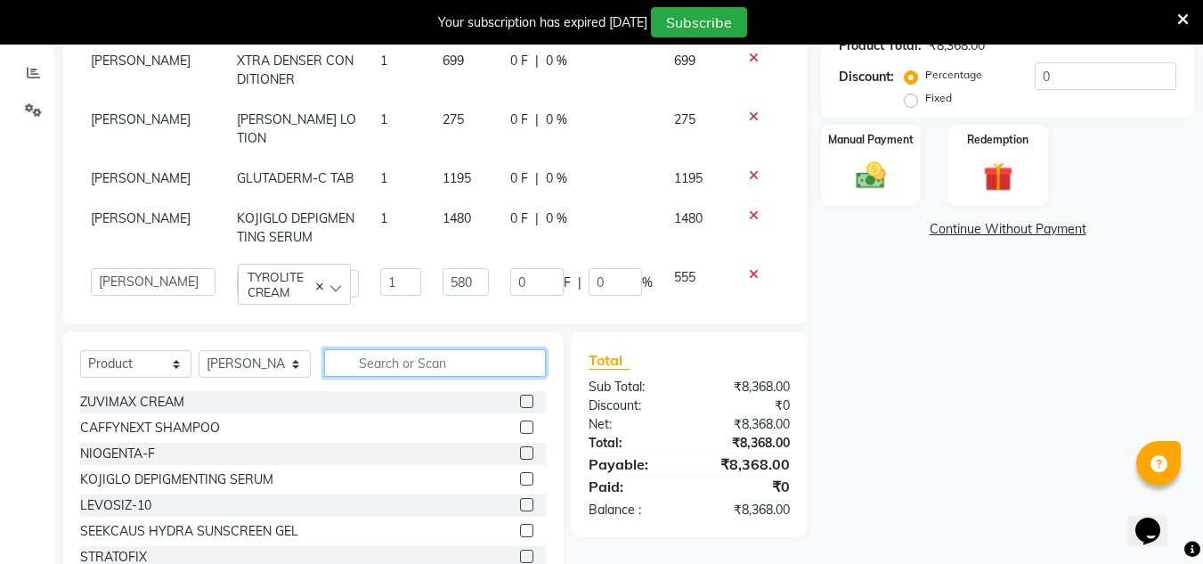
click at [437, 362] on input "text" at bounding box center [435, 363] width 222 height 28
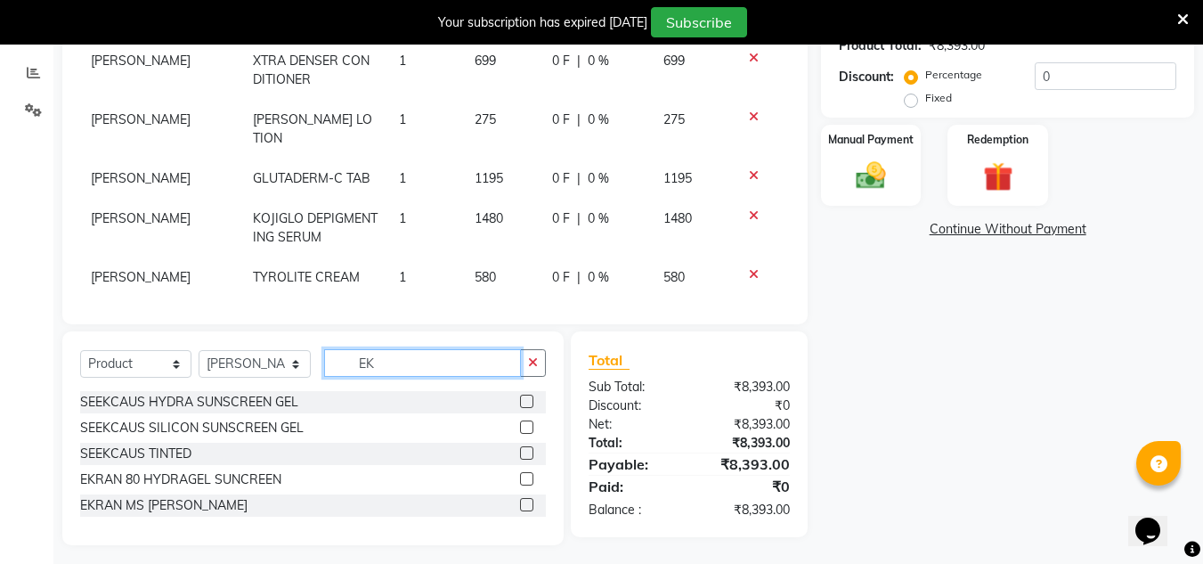
type input "EK"
click at [526, 501] on label at bounding box center [526, 504] width 13 height 13
click at [526, 501] on input "checkbox" at bounding box center [526, 506] width 12 height 12
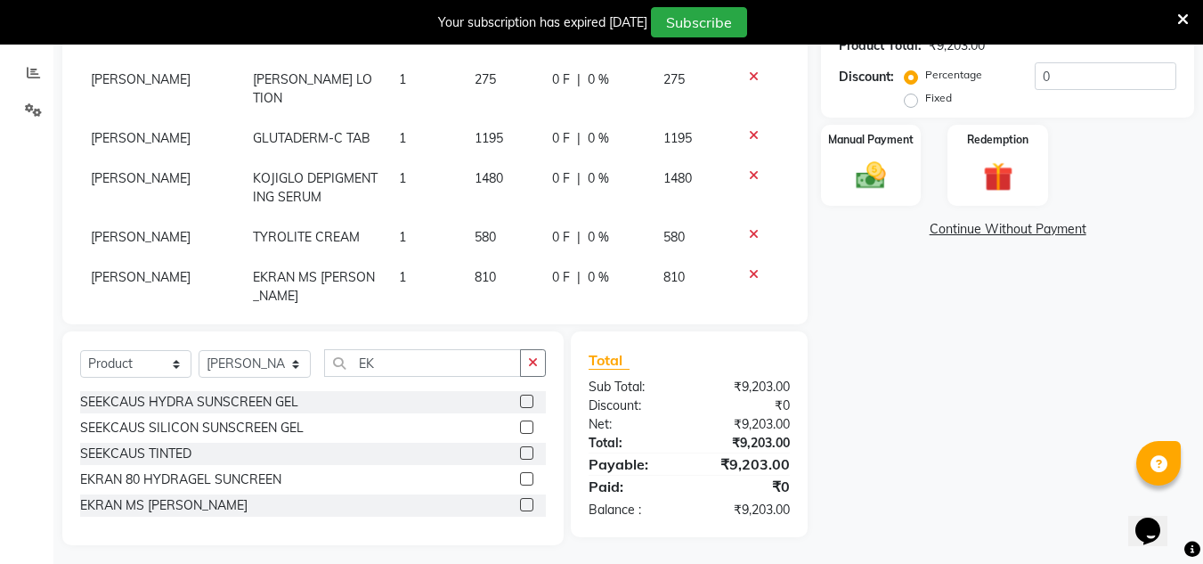
checkbox input "false"
click at [450, 366] on input "EK" at bounding box center [422, 363] width 197 height 28
type input "E"
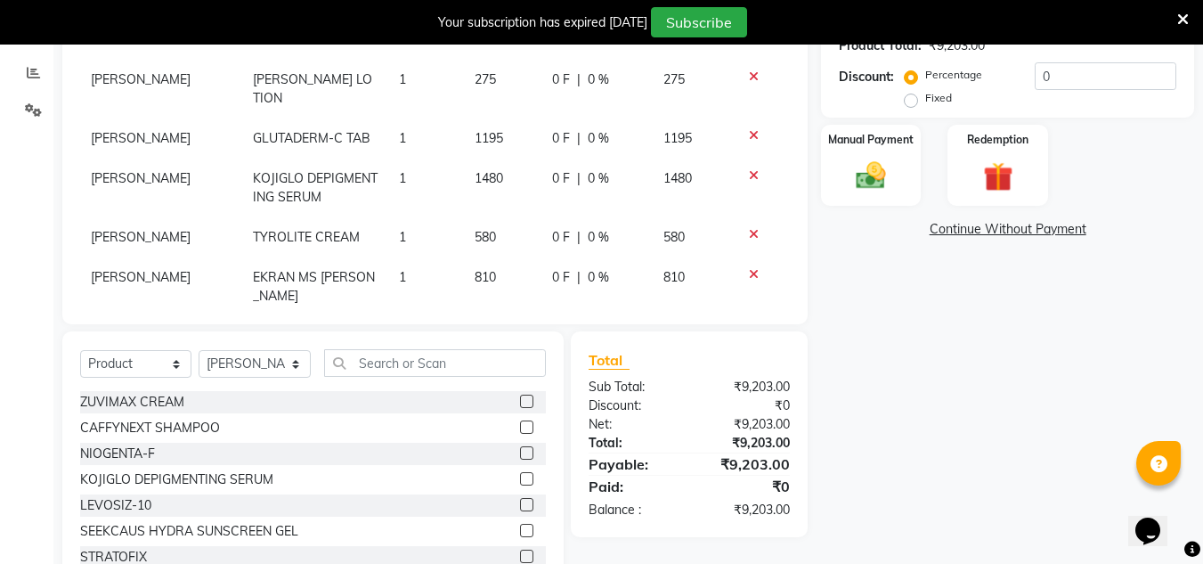
click at [1056, 225] on link "Continue Without Payment" at bounding box center [1008, 229] width 366 height 19
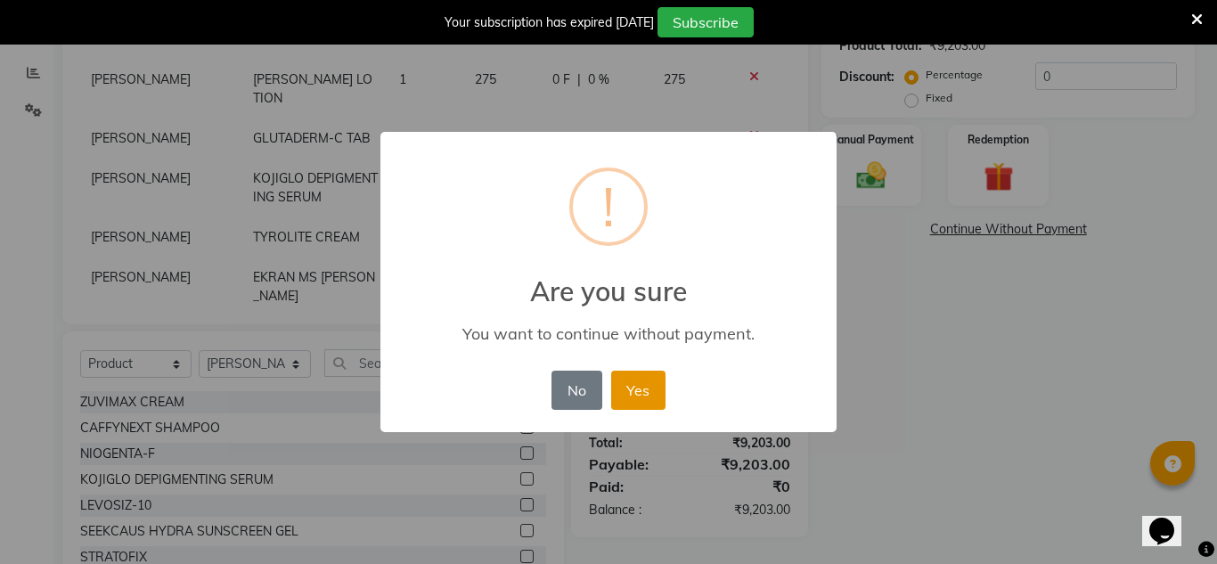
click at [662, 386] on button "Yes" at bounding box center [638, 390] width 54 height 39
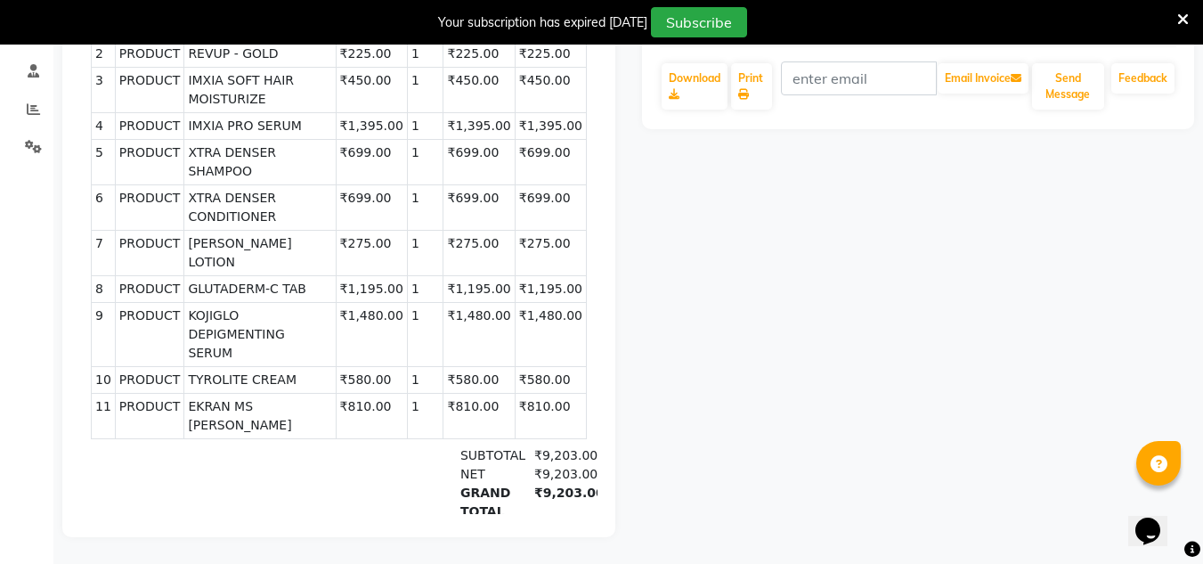
scroll to position [203, 0]
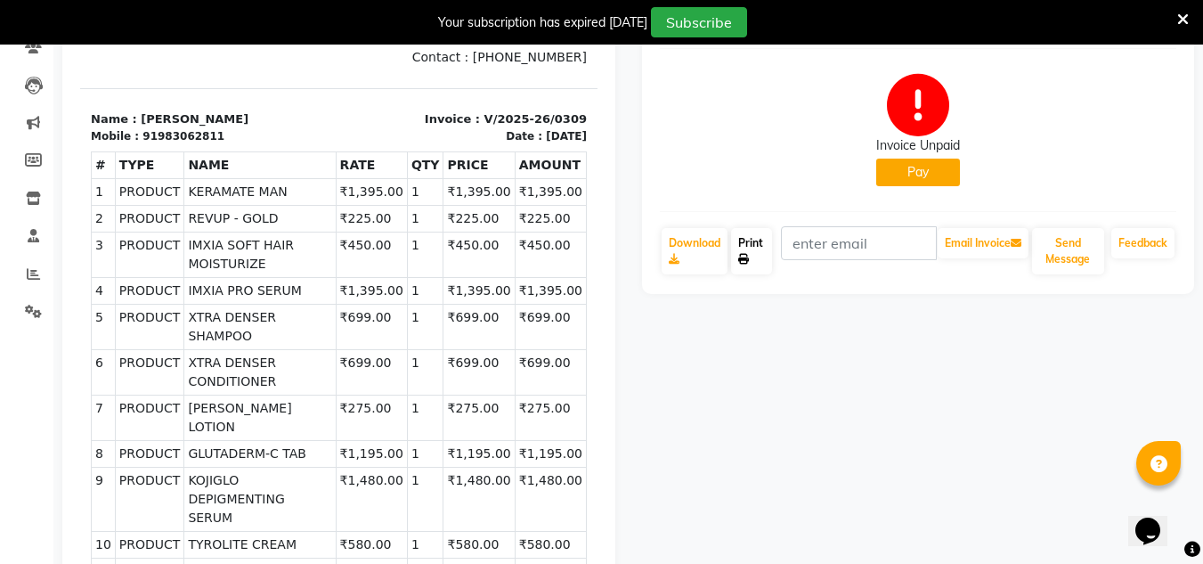
click at [769, 269] on link "Print" at bounding box center [751, 251] width 41 height 46
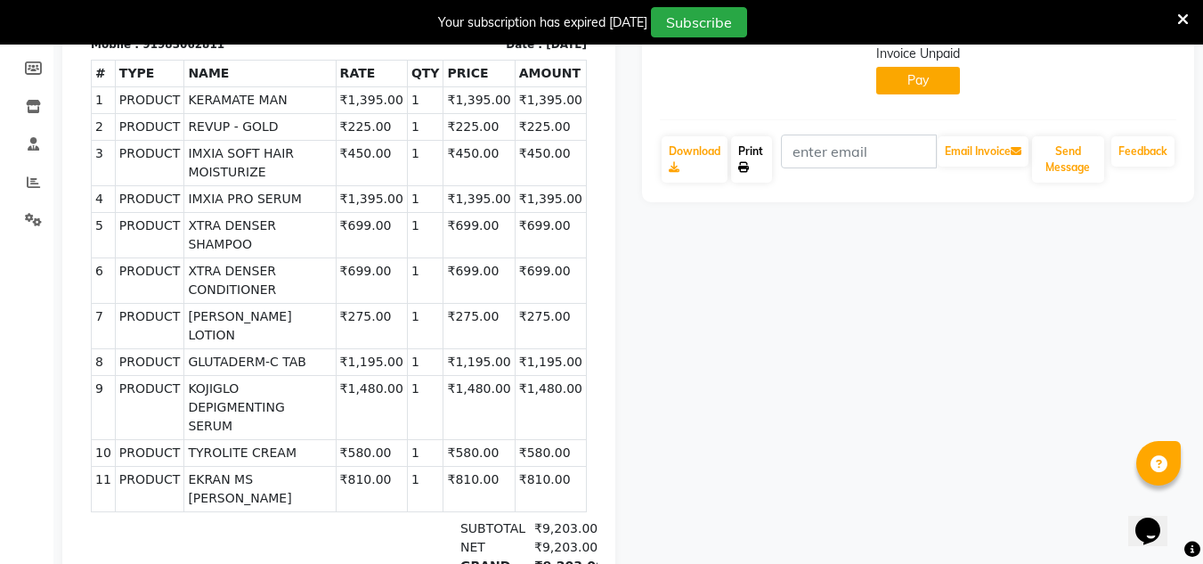
scroll to position [25, 0]
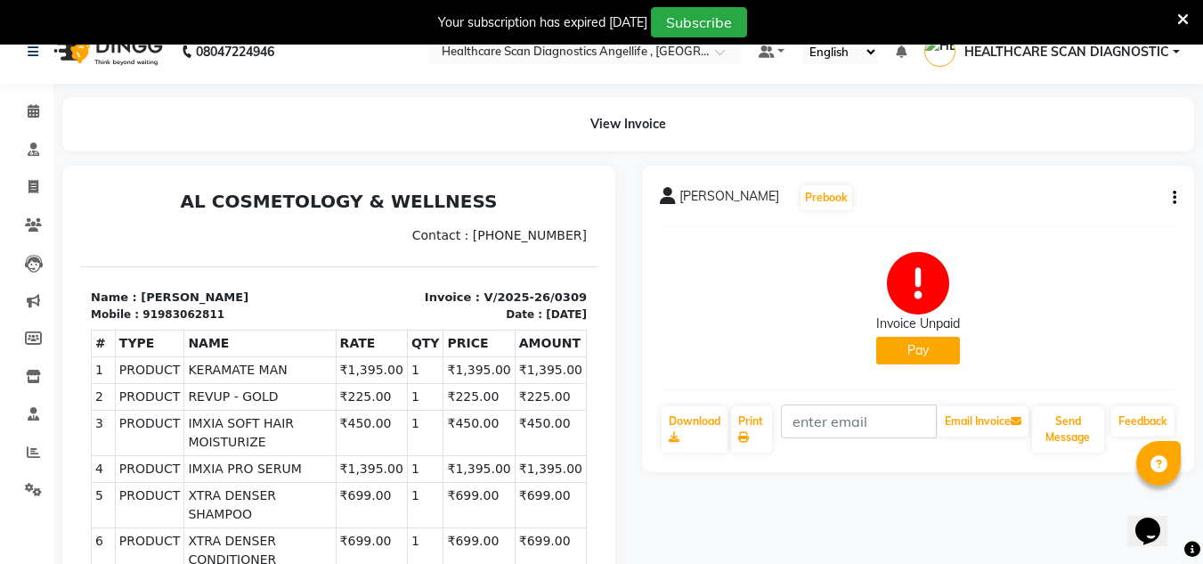
click at [1171, 198] on button "button" at bounding box center [1171, 198] width 11 height 19
click at [1134, 192] on div "Edit Invoice" at bounding box center [1102, 198] width 89 height 22
select select "service"
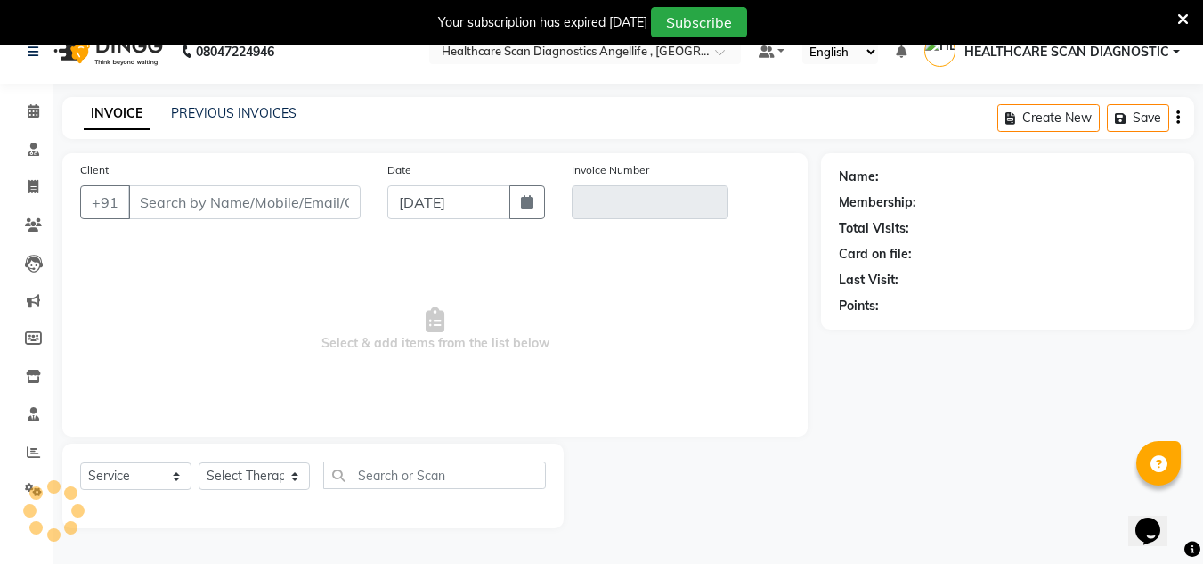
scroll to position [45, 0]
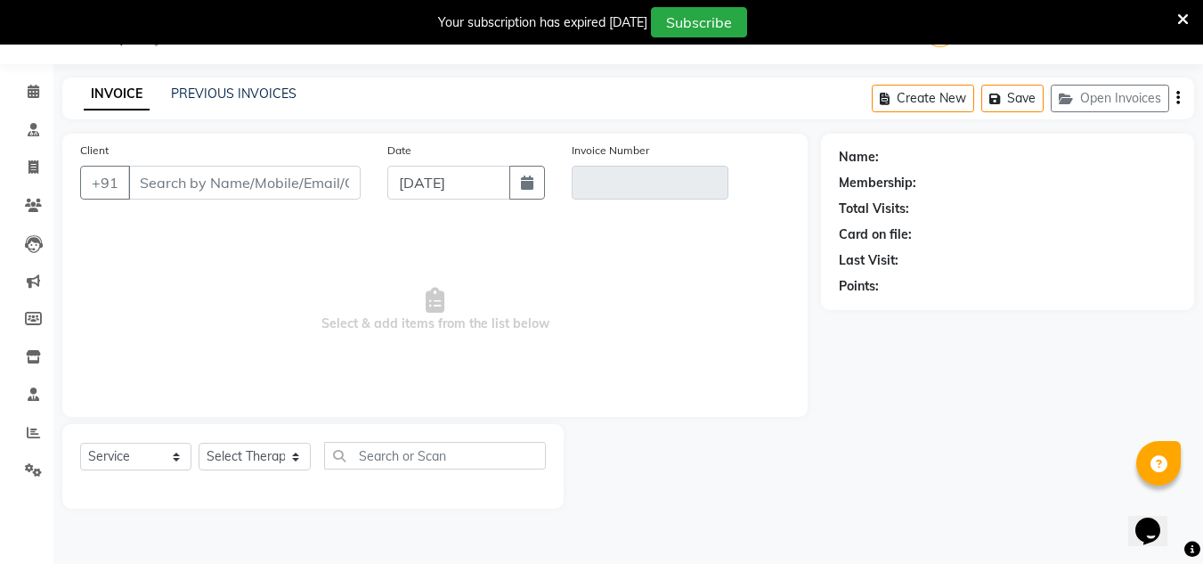
type input "983062811"
type input "V/2025-26/0309"
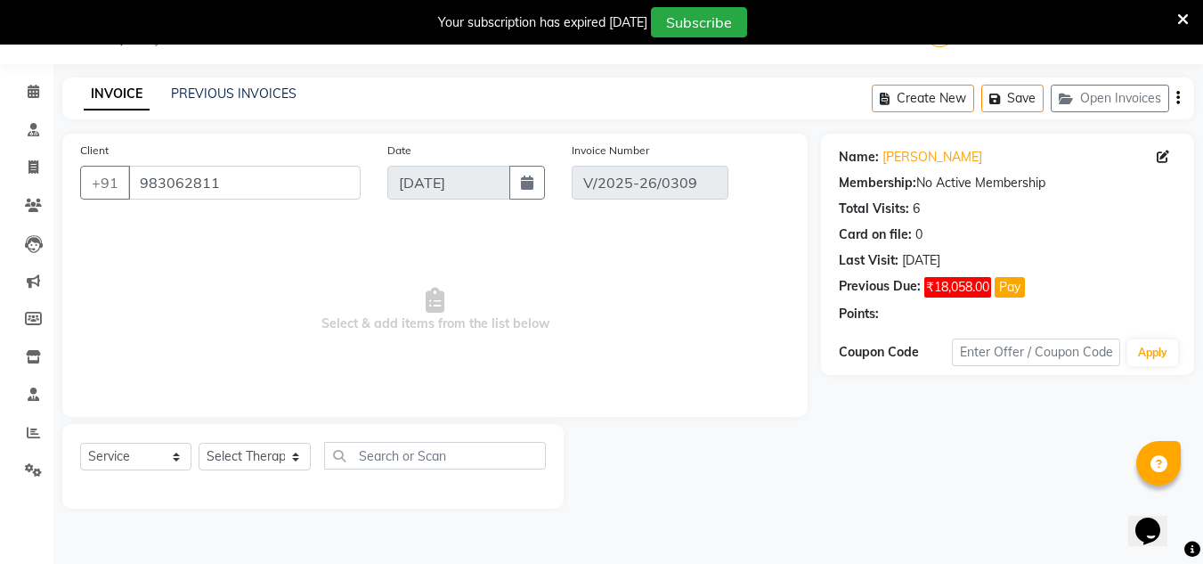
select select "select"
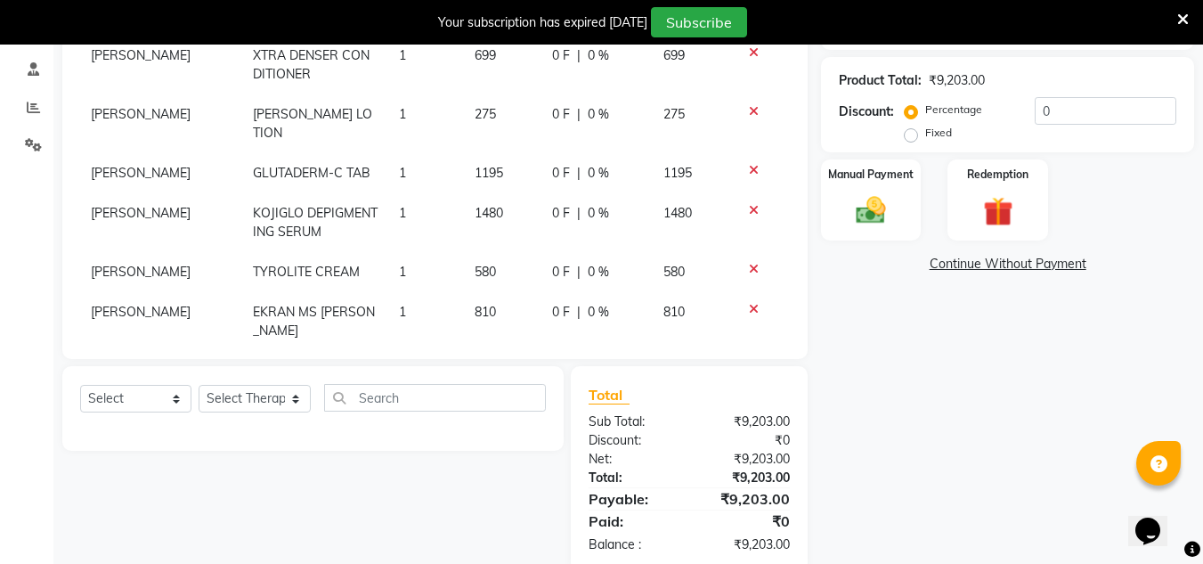
scroll to position [401, 0]
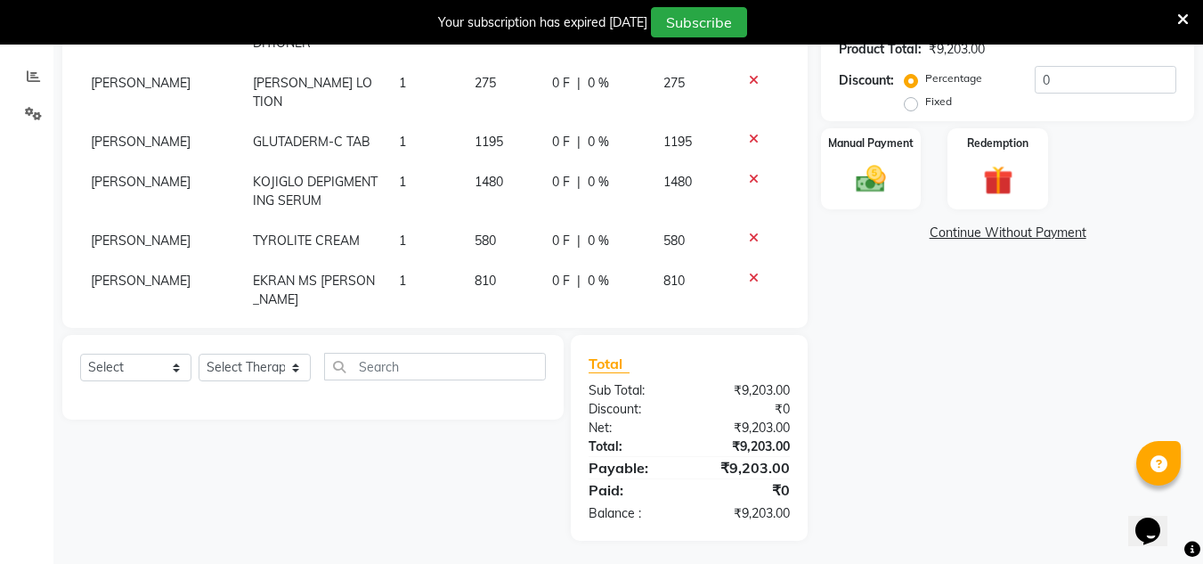
click at [749, 232] on icon at bounding box center [754, 238] width 10 height 12
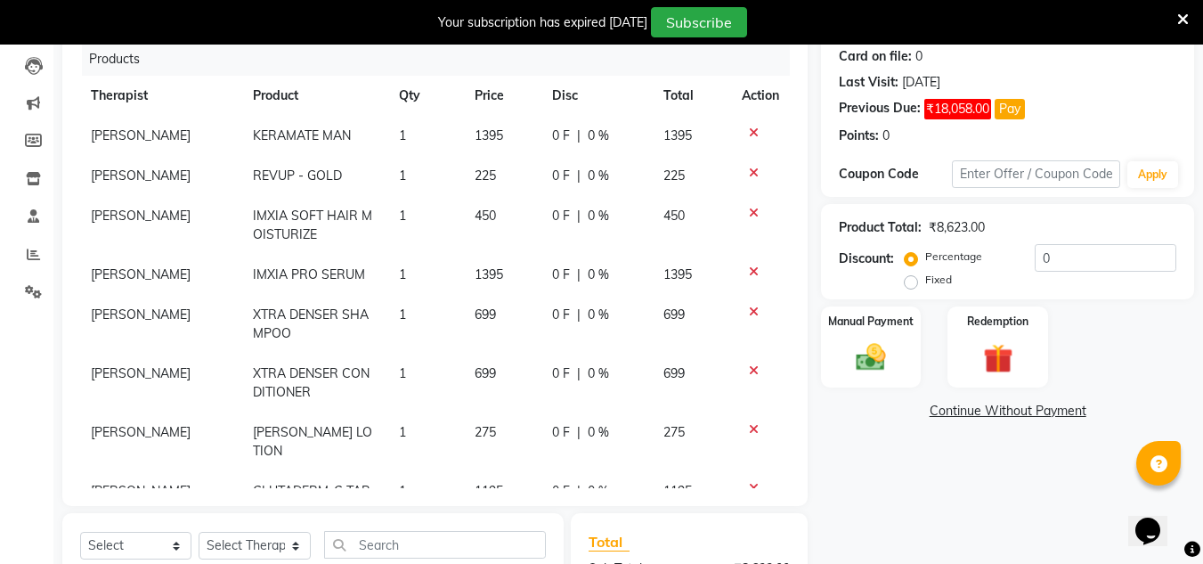
scroll to position [89, 0]
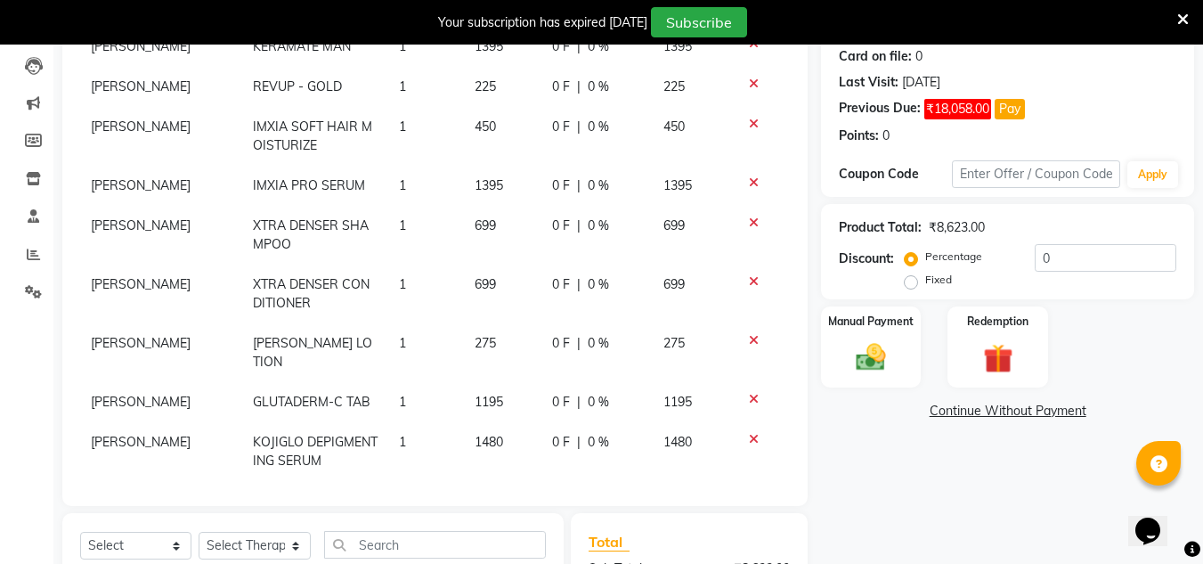
click at [749, 118] on icon at bounding box center [754, 124] width 10 height 12
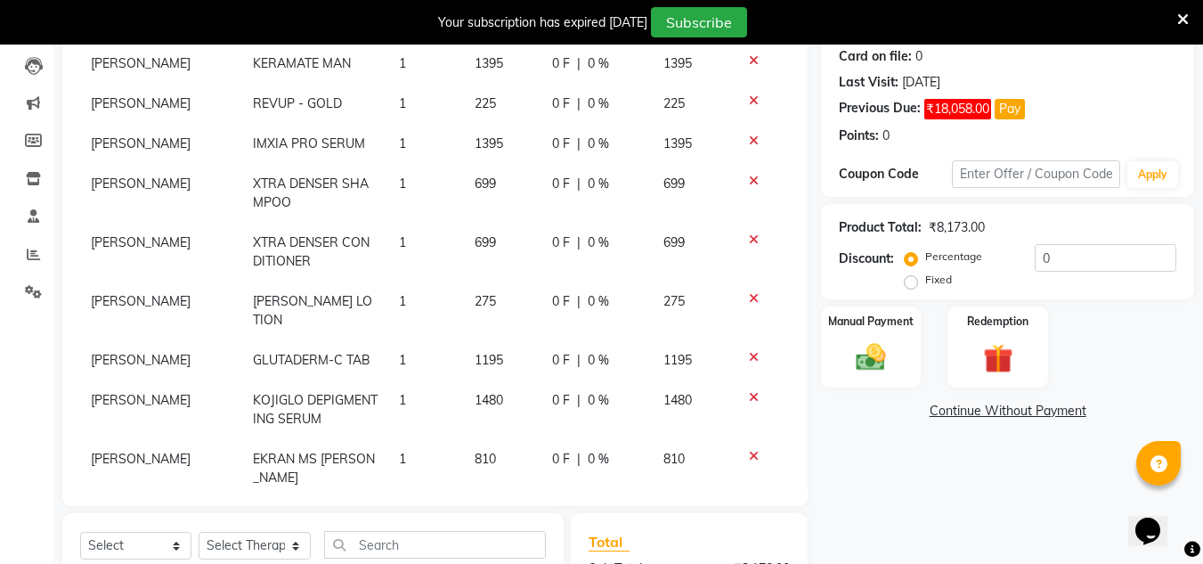
click at [957, 403] on link "Continue Without Payment" at bounding box center [1008, 411] width 366 height 19
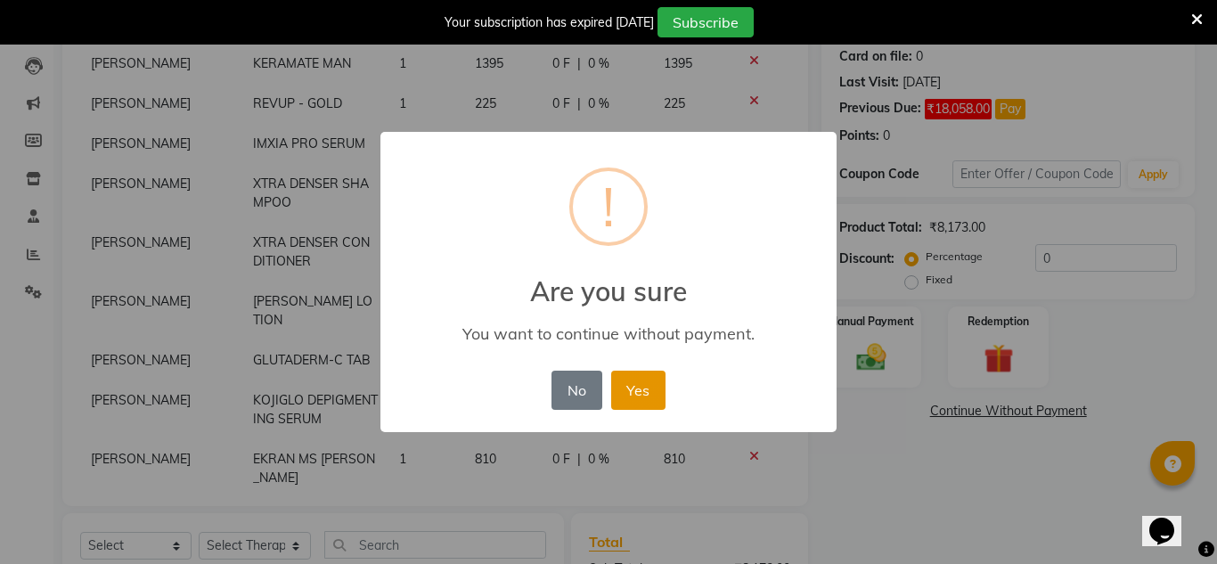
click at [621, 388] on button "Yes" at bounding box center [638, 390] width 54 height 39
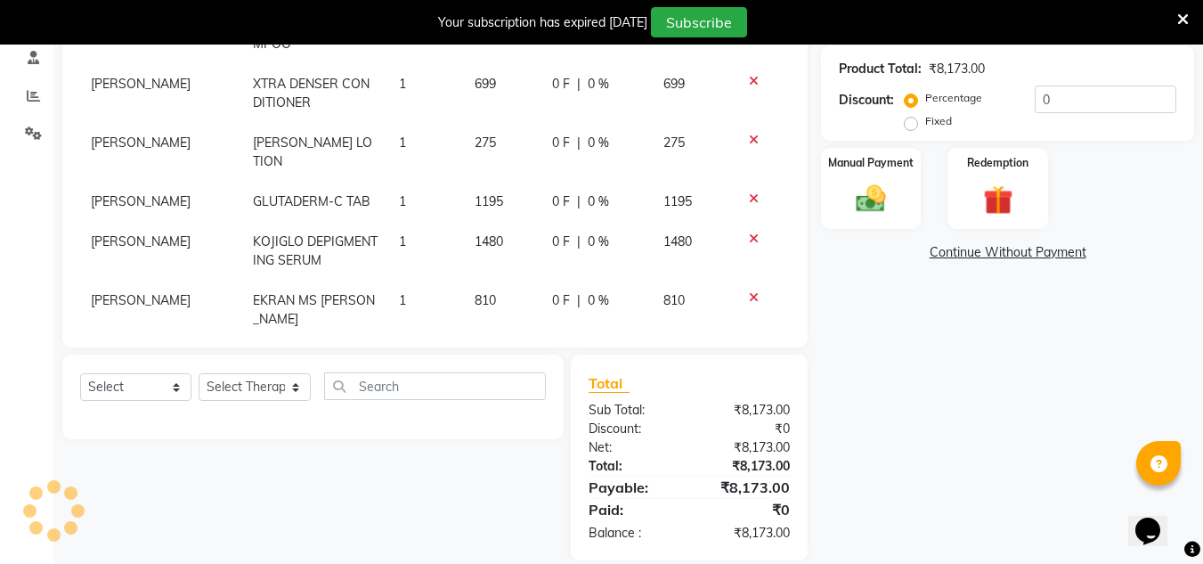
scroll to position [404, 0]
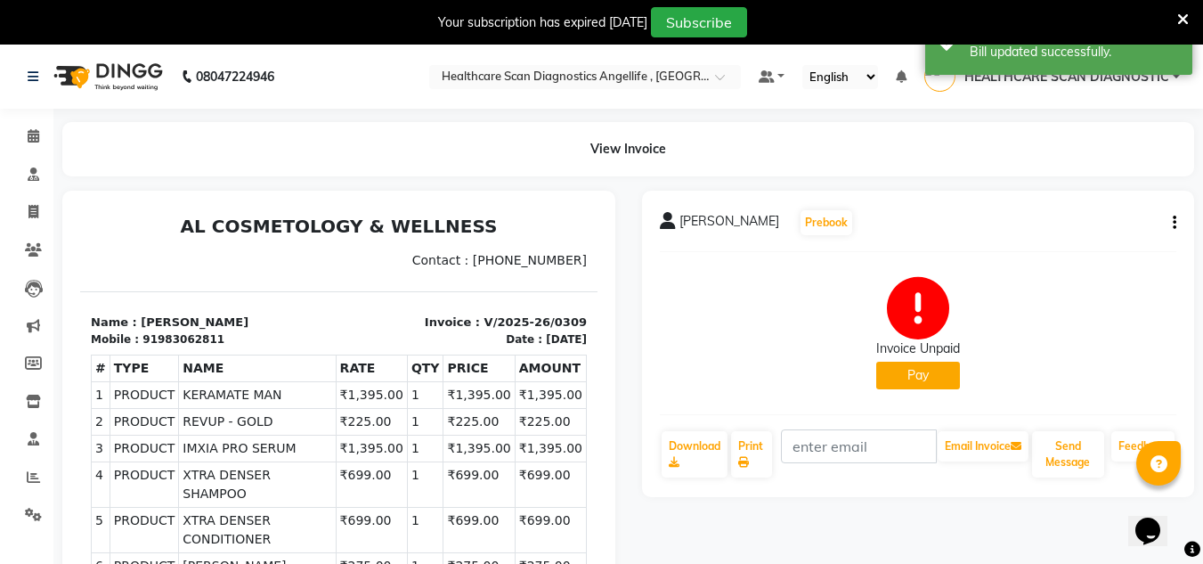
click at [1185, 20] on icon at bounding box center [1183, 20] width 12 height 16
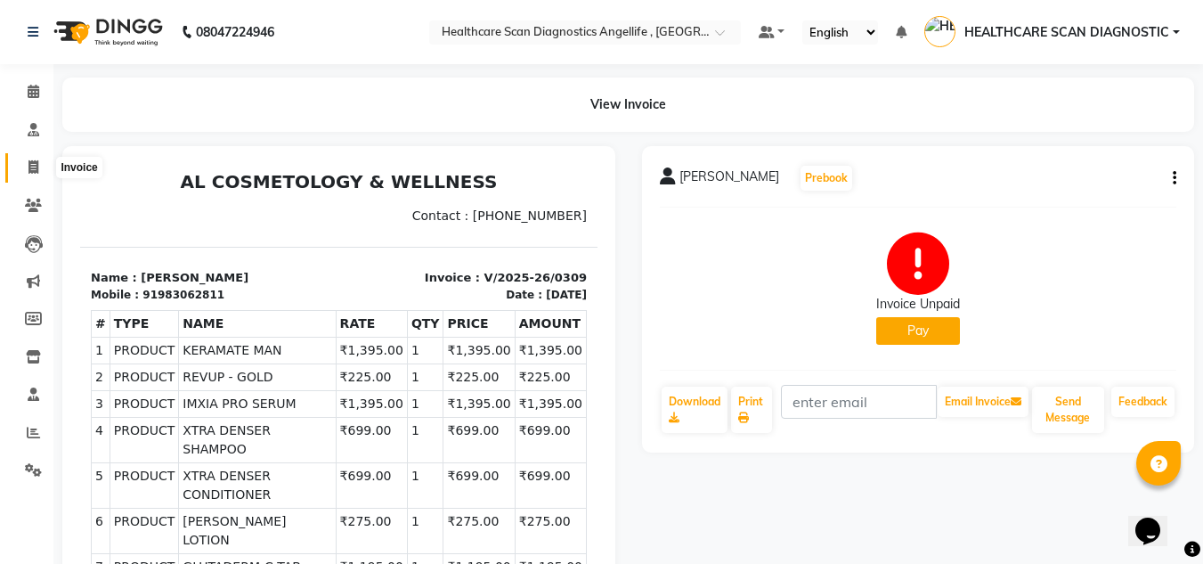
click at [39, 175] on span at bounding box center [33, 168] width 31 height 20
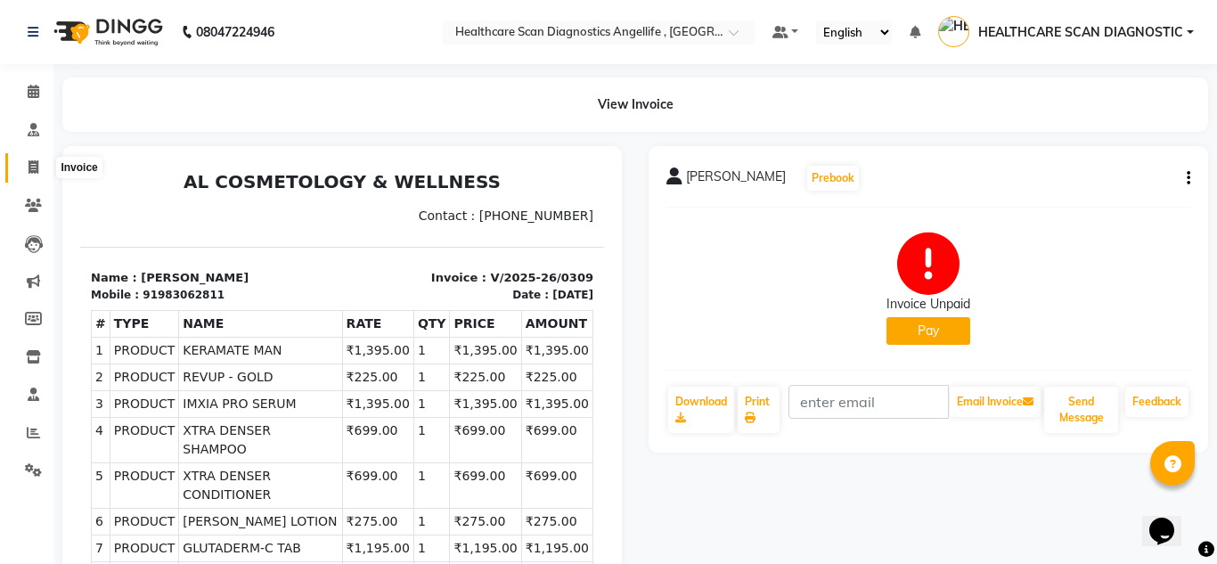
select select "5671"
select select "service"
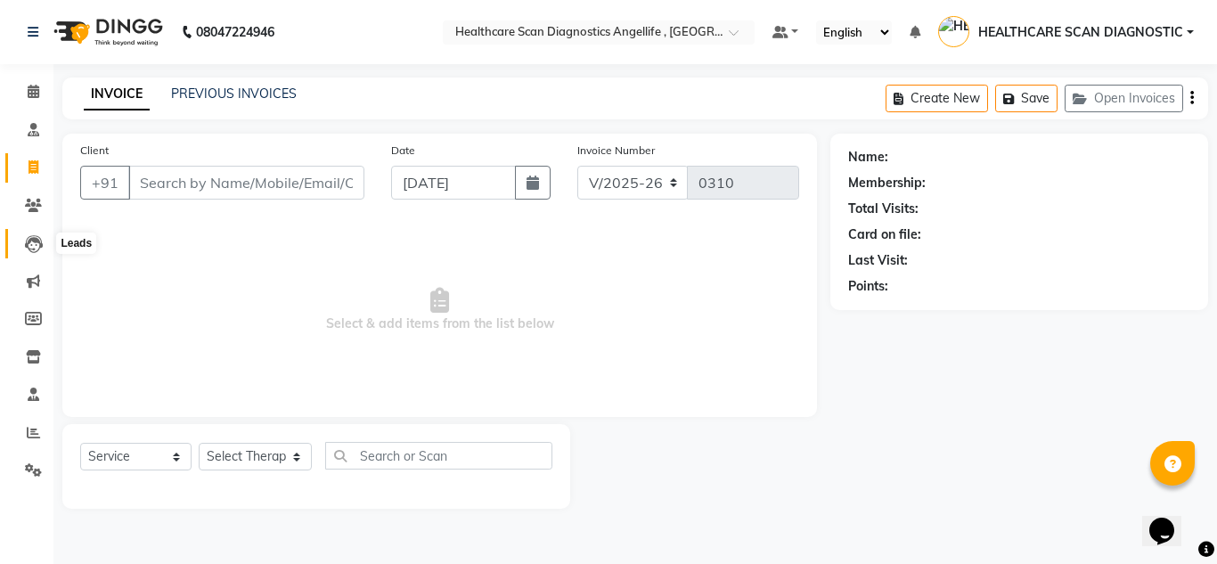
click at [39, 238] on icon at bounding box center [34, 244] width 18 height 18
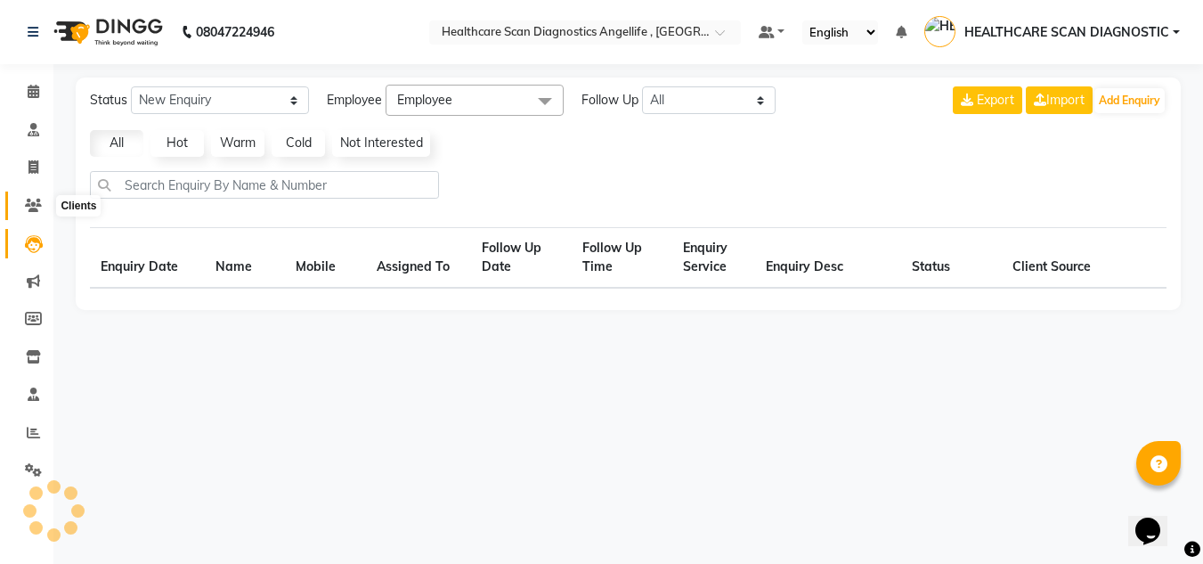
select select "10"
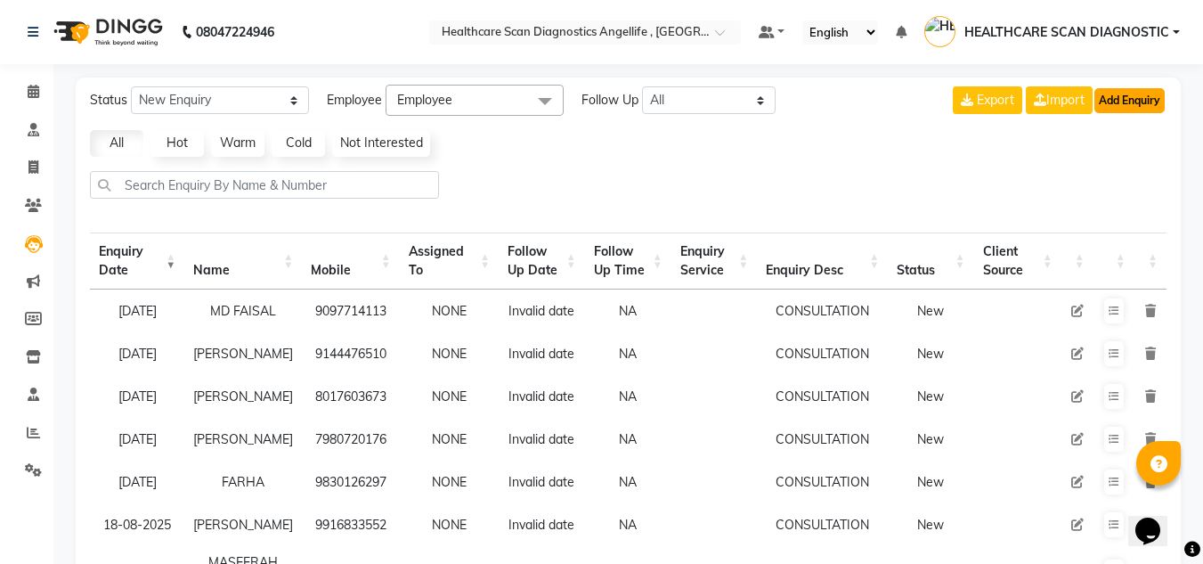
click at [1132, 107] on button "Add Enquiry" at bounding box center [1130, 100] width 70 height 25
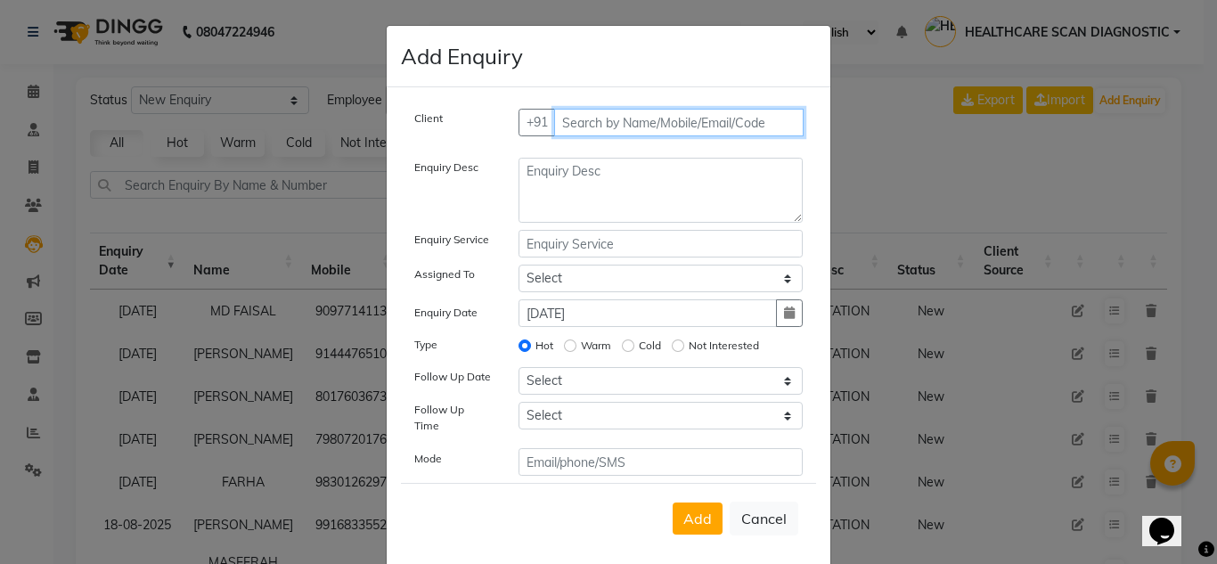
click at [631, 114] on input "text" at bounding box center [679, 123] width 250 height 28
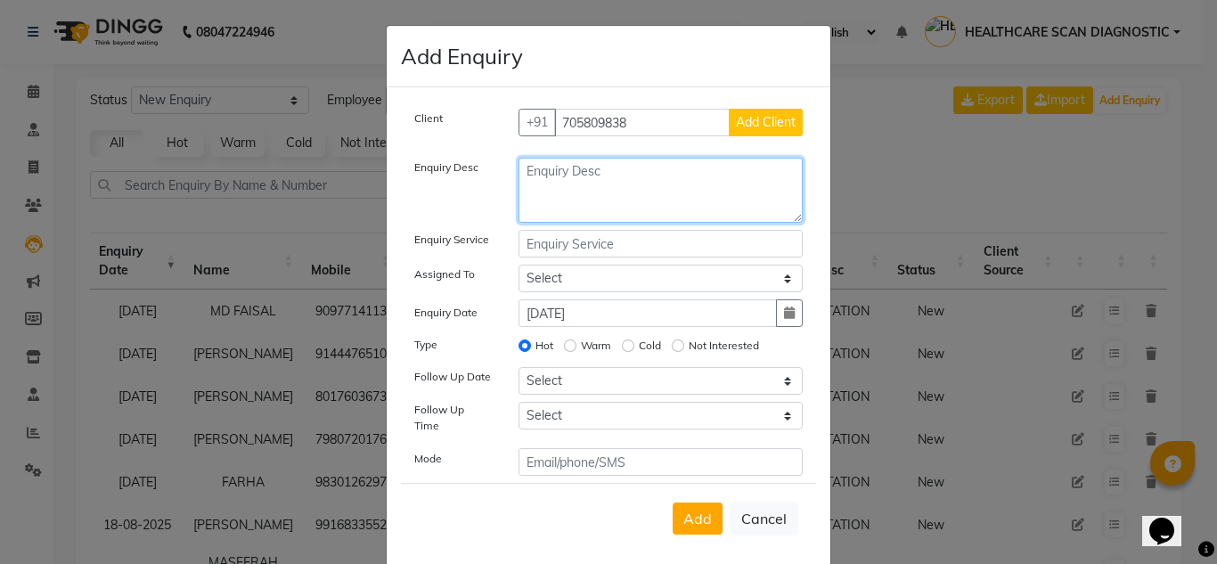
click at [682, 189] on textarea at bounding box center [660, 190] width 285 height 65
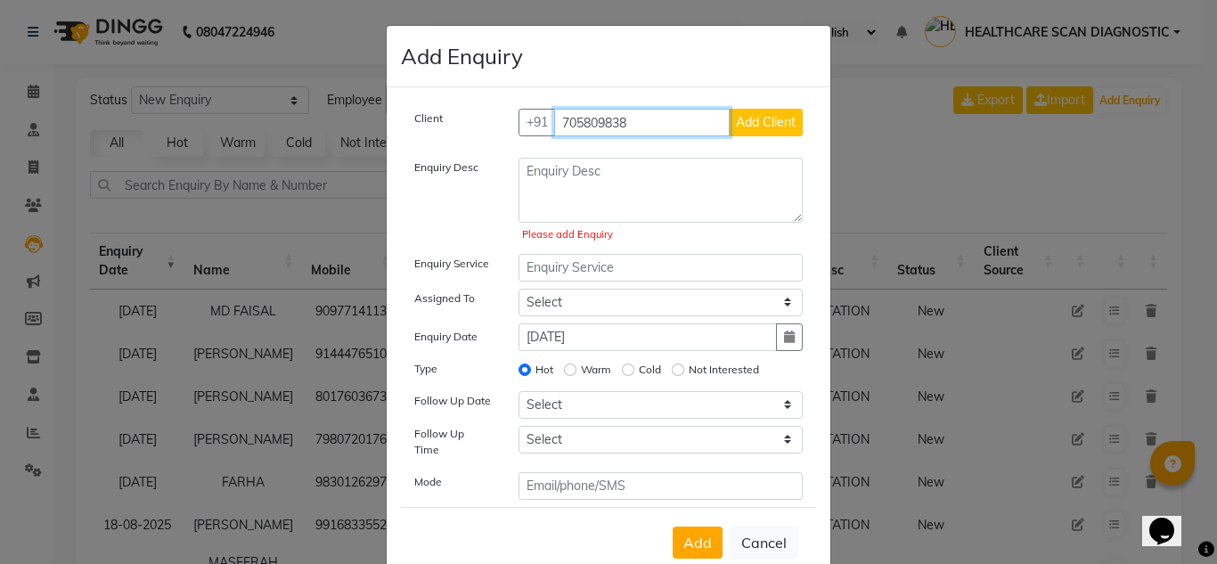
click at [581, 119] on input "705809838" at bounding box center [642, 123] width 176 height 28
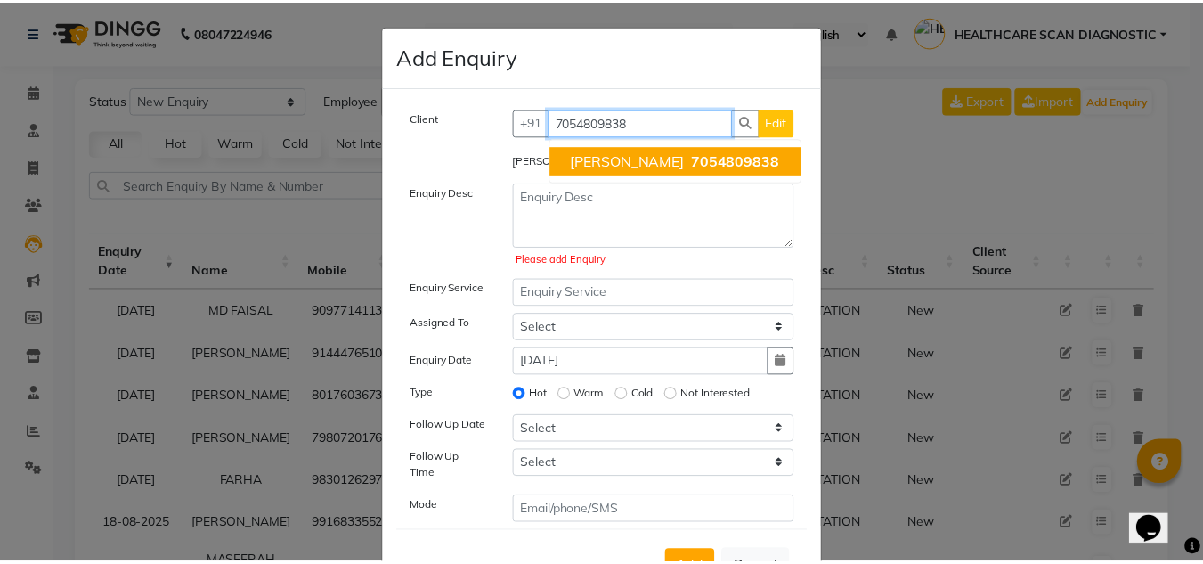
scroll to position [67, 0]
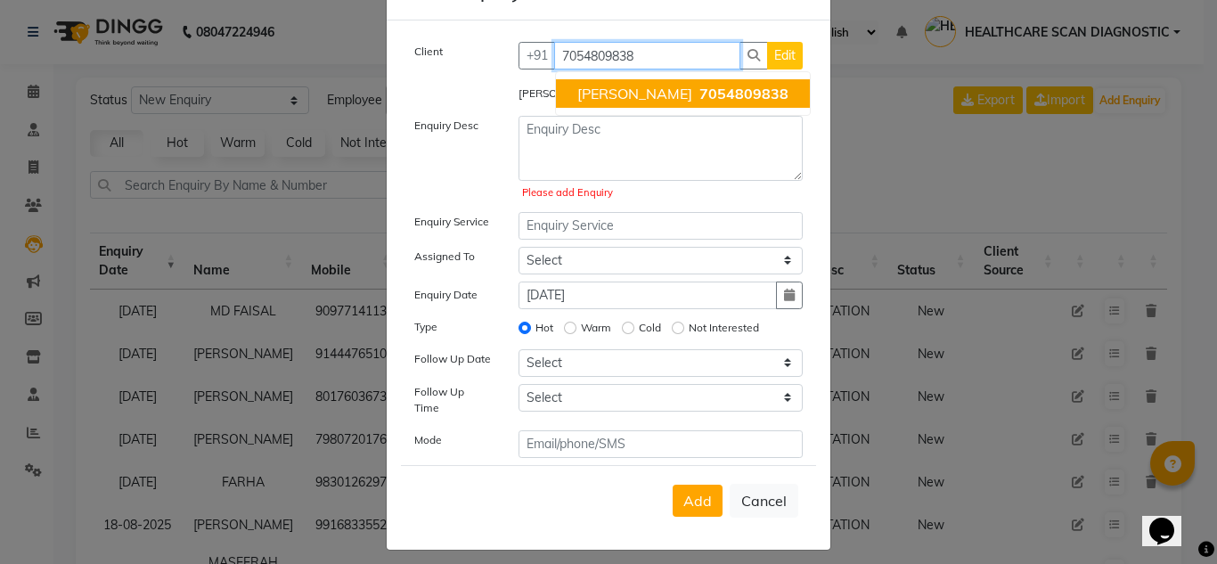
type input "7054809838"
click at [933, 200] on ngb-modal-window "Add Enquiry Client [PHONE_NUMBER] [PERSON_NAME] 7054809838 Edit [PERSON_NAME] E…" at bounding box center [608, 282] width 1217 height 564
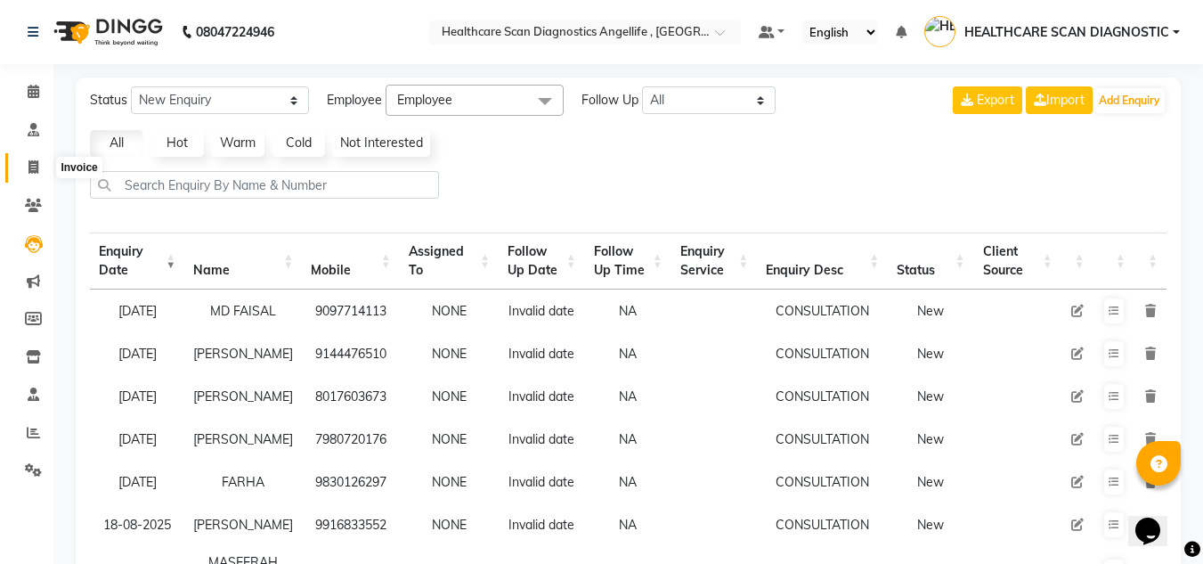
click at [46, 167] on span at bounding box center [33, 168] width 31 height 20
select select "service"
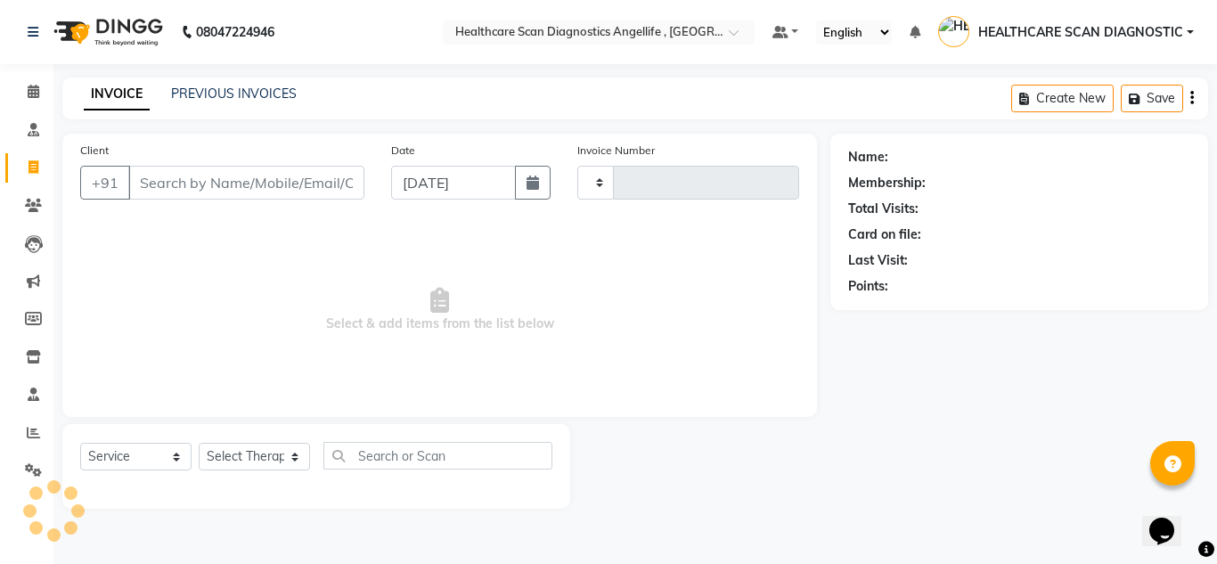
type input "0310"
select select "5671"
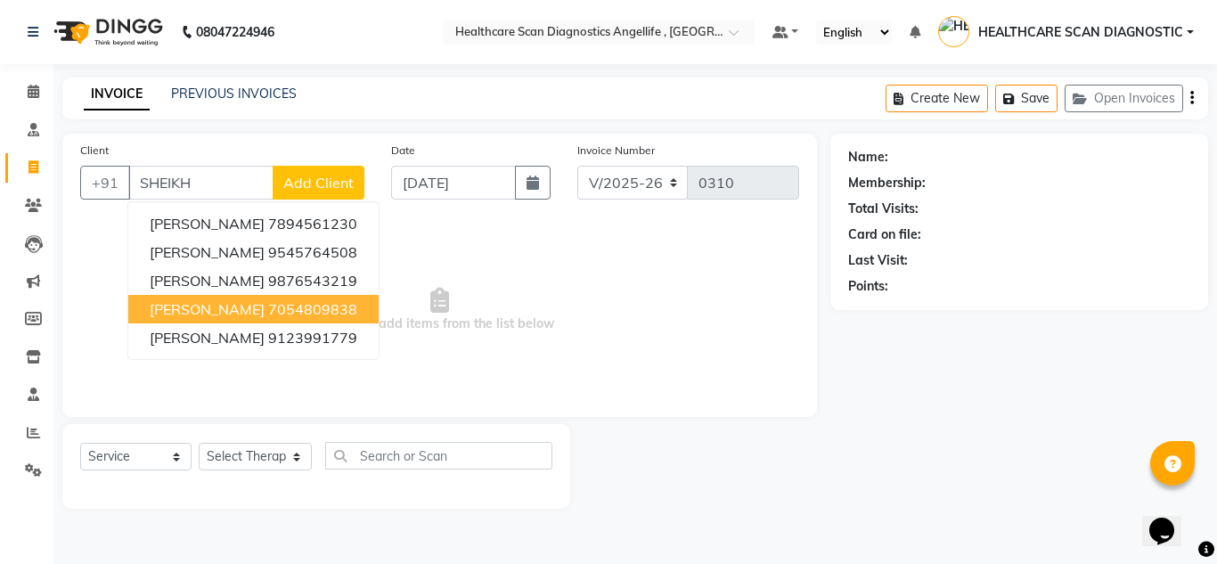
click at [328, 306] on ngb-highlight "7054809838" at bounding box center [312, 309] width 89 height 18
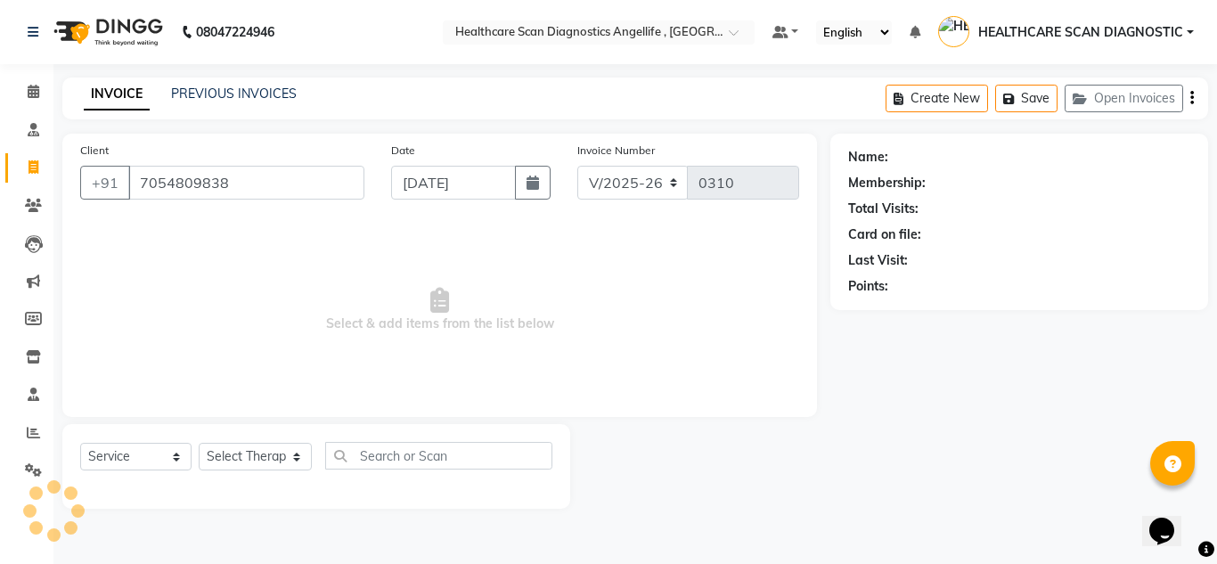
type input "7054809838"
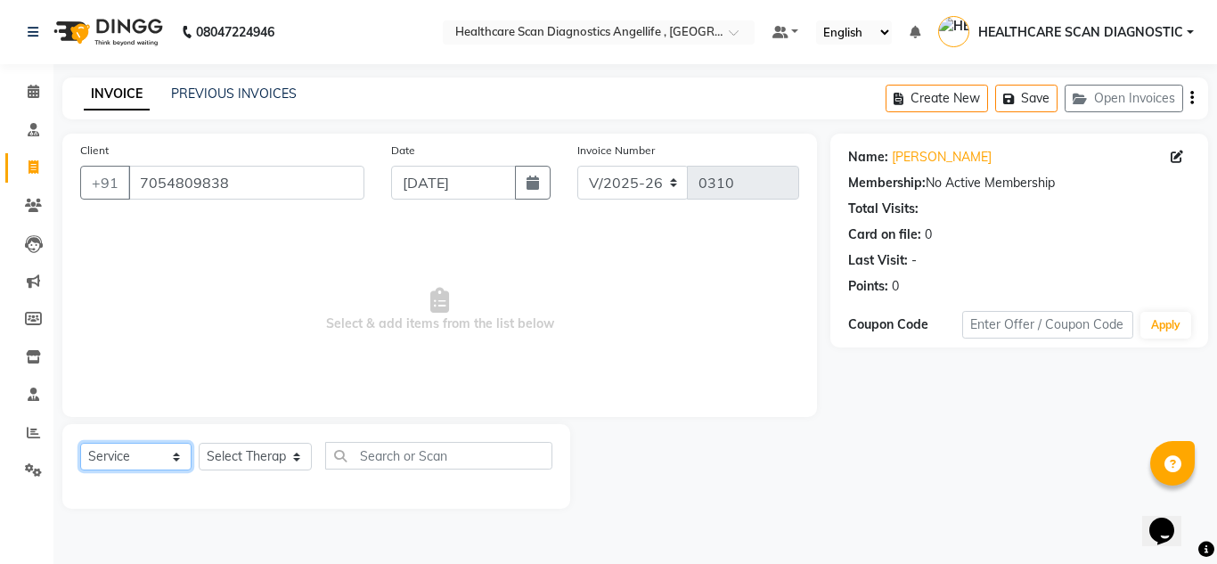
click at [121, 460] on select "Select Service Product Membership Package Voucher Prepaid Gift Card" at bounding box center [135, 457] width 111 height 28
click at [80, 443] on select "Select Service Product Membership Package Voucher Prepaid Gift Card" at bounding box center [135, 457] width 111 height 28
click at [250, 446] on select "Select Therapist [PERSON_NAME] [PERSON_NAME] [PERSON_NAME] [PERSON_NAME] [PERSO…" at bounding box center [255, 457] width 113 height 28
select select "50320"
click at [199, 443] on select "Select Therapist [PERSON_NAME] [PERSON_NAME] [PERSON_NAME] [PERSON_NAME] [PERSO…" at bounding box center [255, 457] width 113 height 28
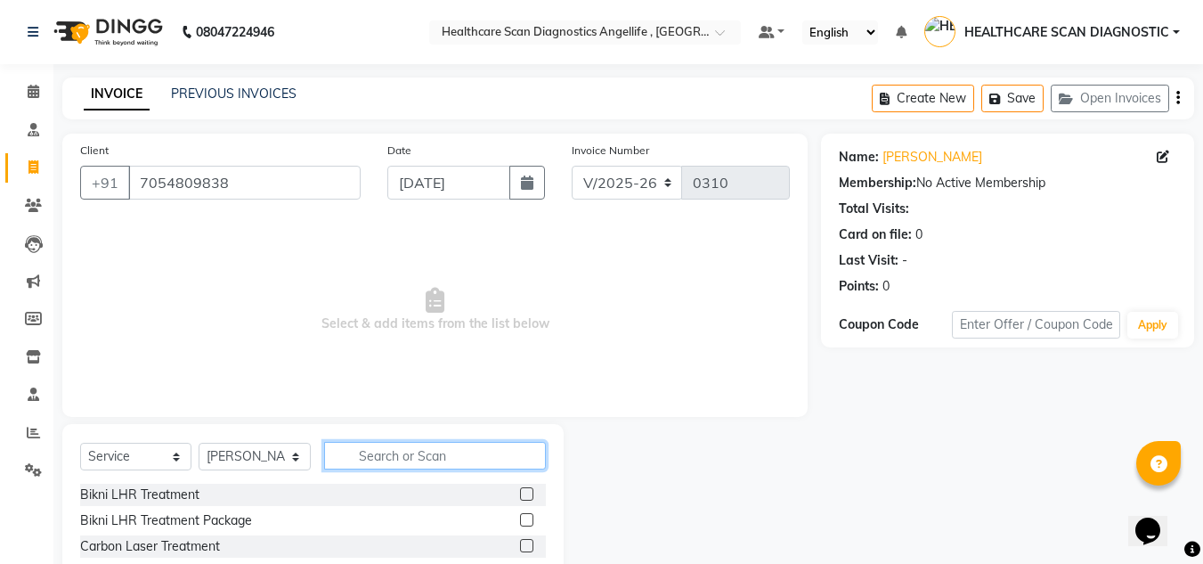
click at [427, 448] on input "text" at bounding box center [435, 456] width 222 height 28
type input "HIF"
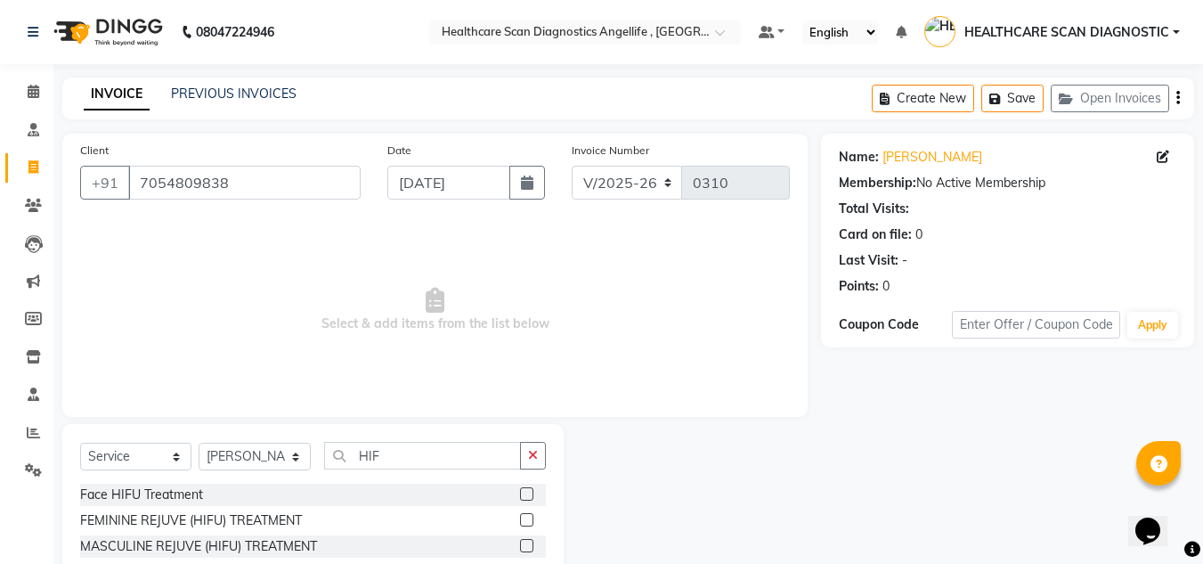
click at [525, 493] on label at bounding box center [526, 493] width 13 height 13
click at [525, 493] on input "checkbox" at bounding box center [526, 495] width 12 height 12
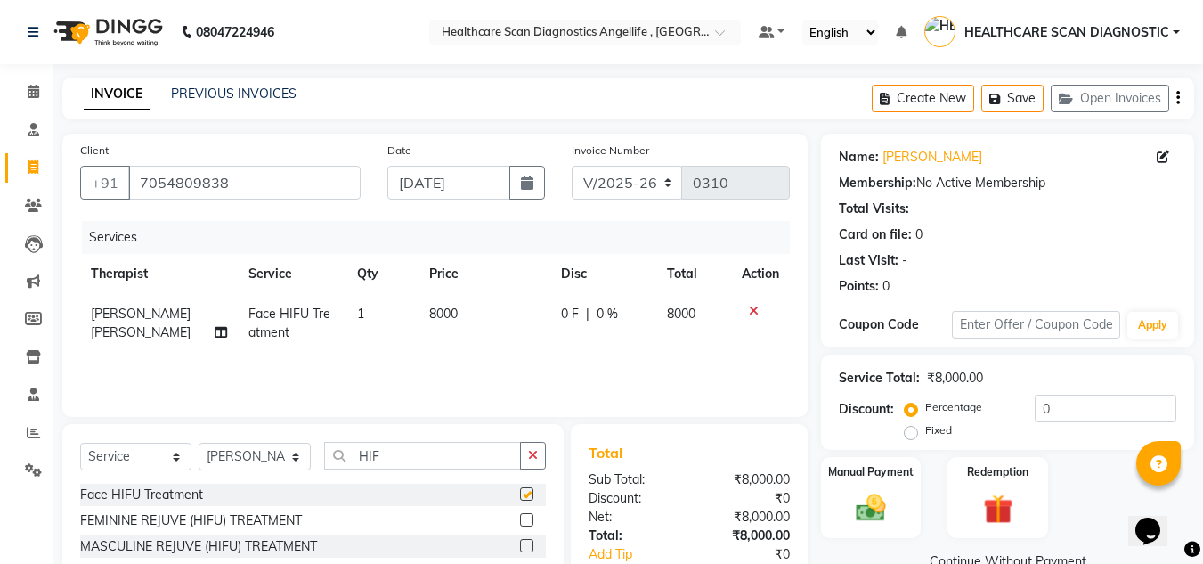
checkbox input "false"
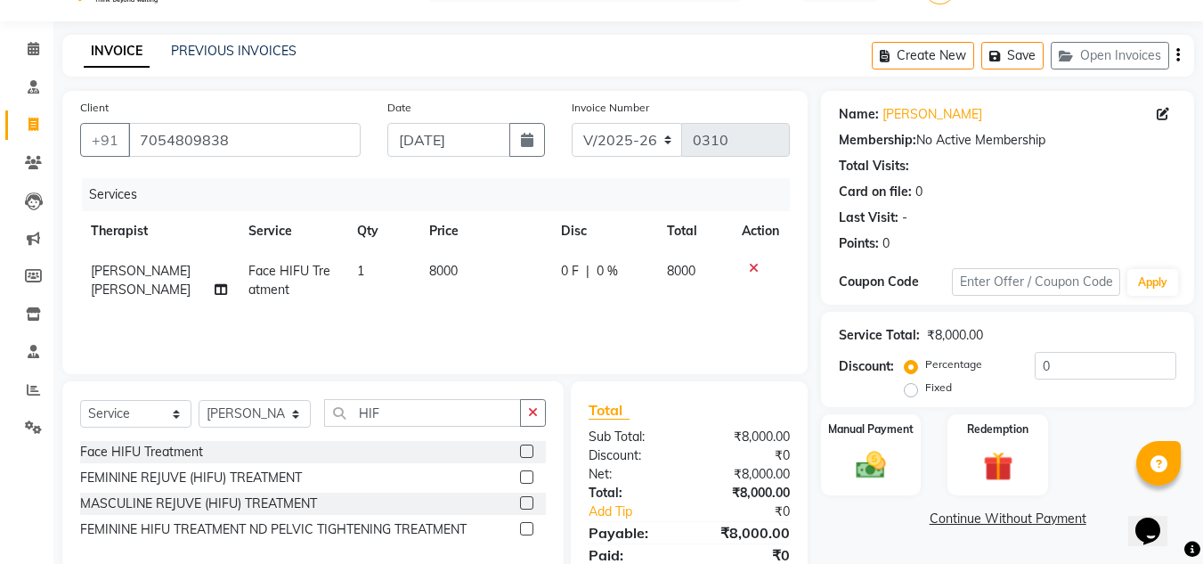
scroll to position [111, 0]
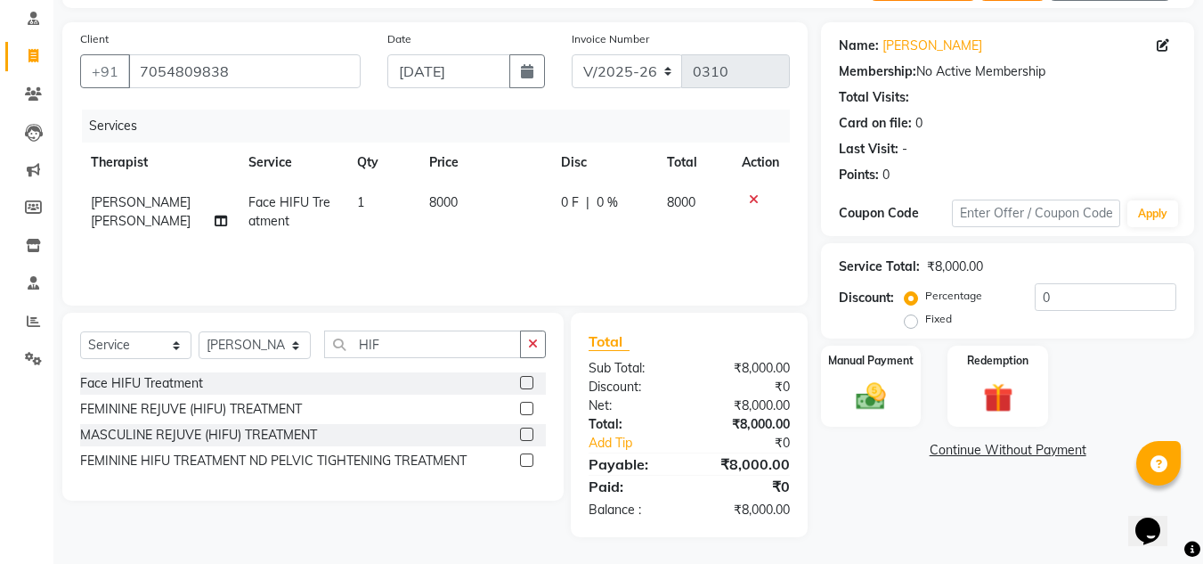
click at [925, 325] on label "Fixed" at bounding box center [938, 319] width 27 height 16
click at [917, 325] on input "Fixed" at bounding box center [914, 319] width 12 height 12
radio input "true"
click at [1130, 289] on input "0" at bounding box center [1106, 297] width 142 height 28
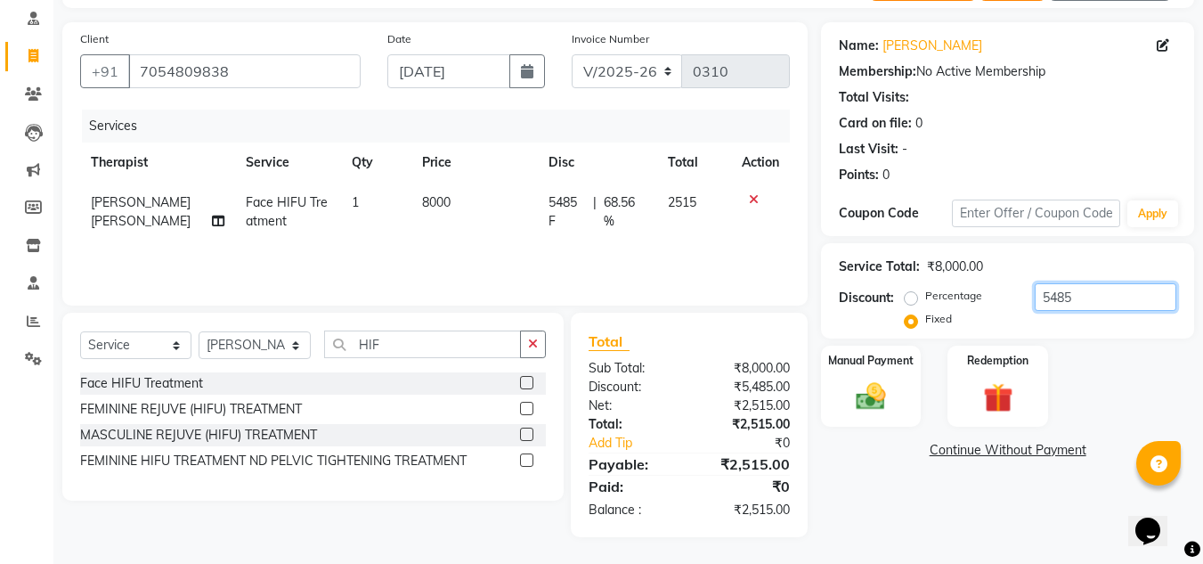
type input "5485"
click at [1040, 453] on link "Continue Without Payment" at bounding box center [1008, 450] width 366 height 19
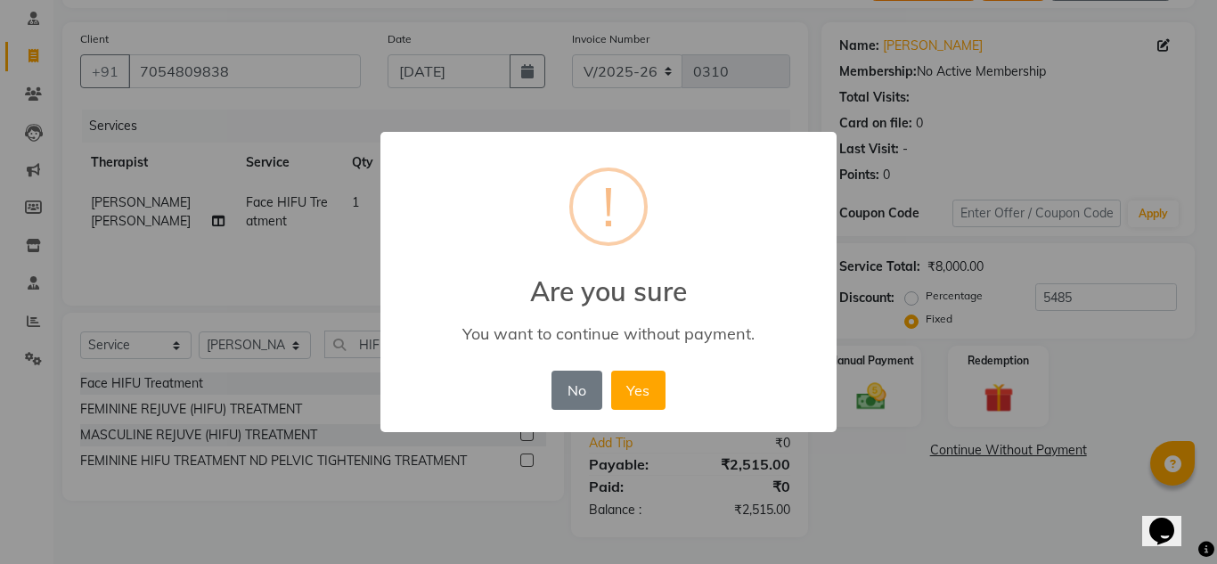
click at [665, 383] on div "No No Yes" at bounding box center [608, 390] width 122 height 48
click at [637, 387] on button "Yes" at bounding box center [638, 390] width 54 height 39
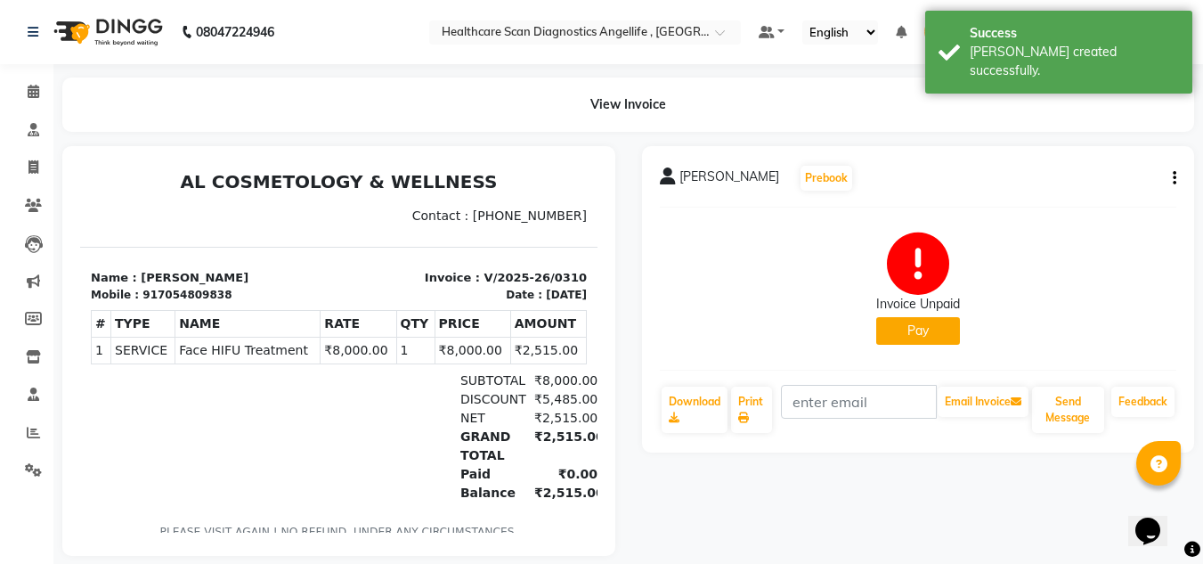
click at [909, 334] on button "Pay" at bounding box center [918, 331] width 84 height 28
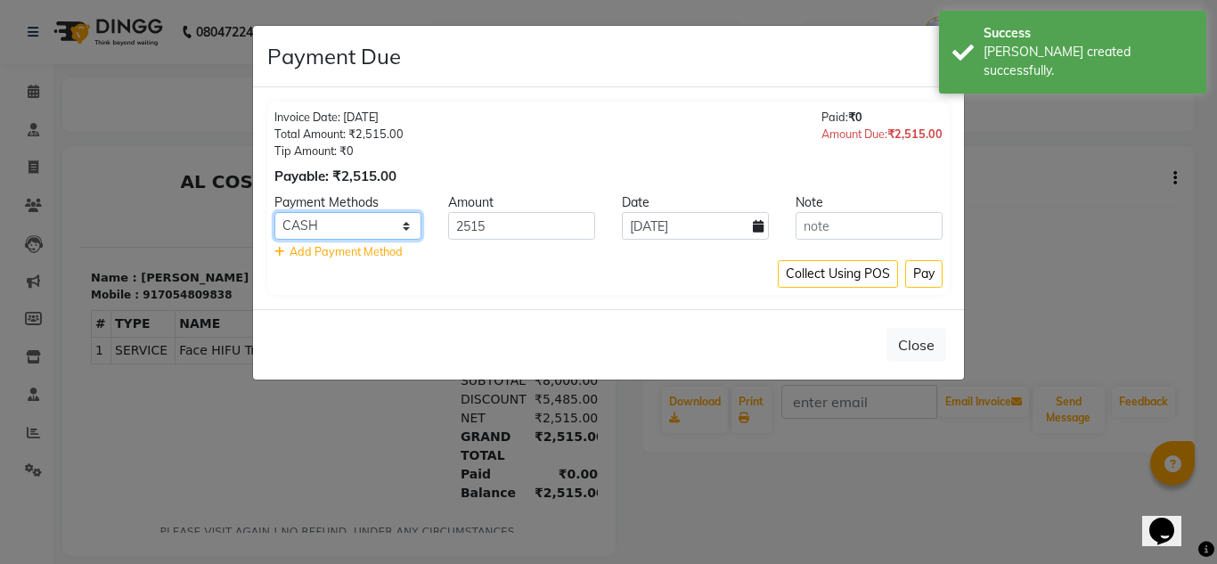
click at [408, 227] on select "CASH CARD ONLINE CUSTOM GPay PayTM PhonePe UPI NearBuy Loan BharatPay Cheque Mo…" at bounding box center [347, 226] width 147 height 28
select select "8"
click at [274, 212] on select "CASH CARD ONLINE CUSTOM GPay PayTM PhonePe UPI NearBuy Loan BharatPay Cheque Mo…" at bounding box center [347, 226] width 147 height 28
click at [908, 261] on button "Pay" at bounding box center [923, 274] width 37 height 28
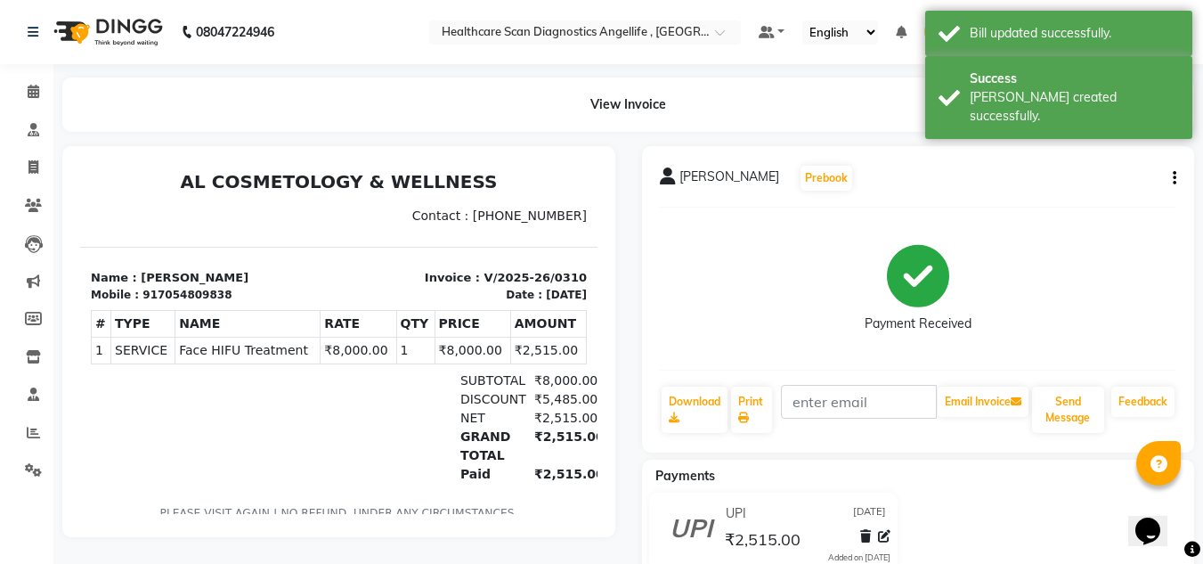
select select "5671"
select select "service"
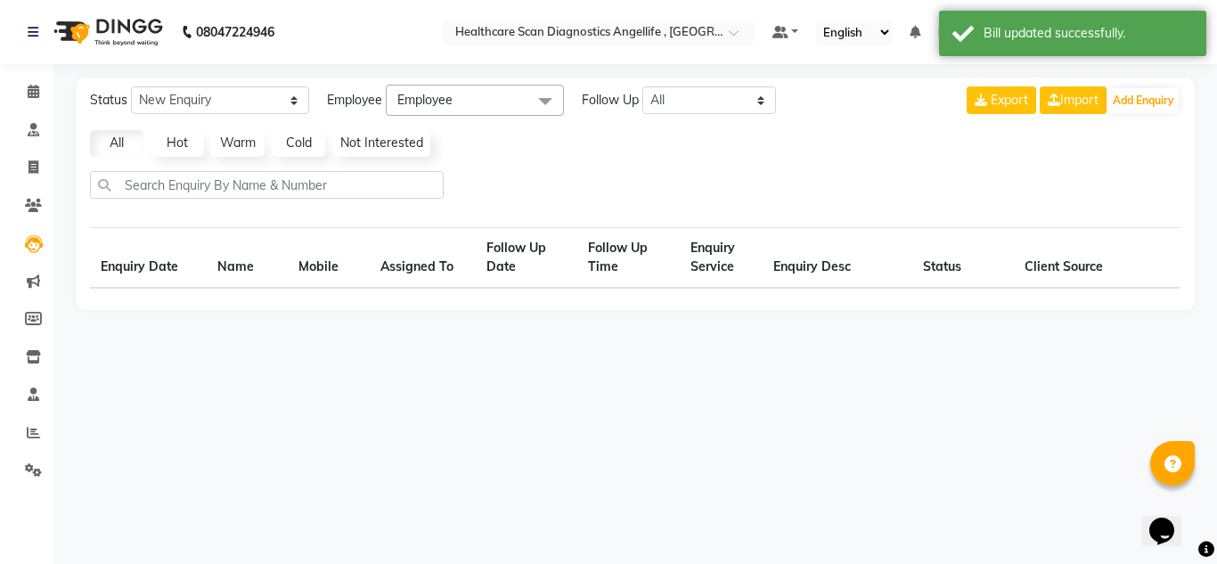
select select "10"
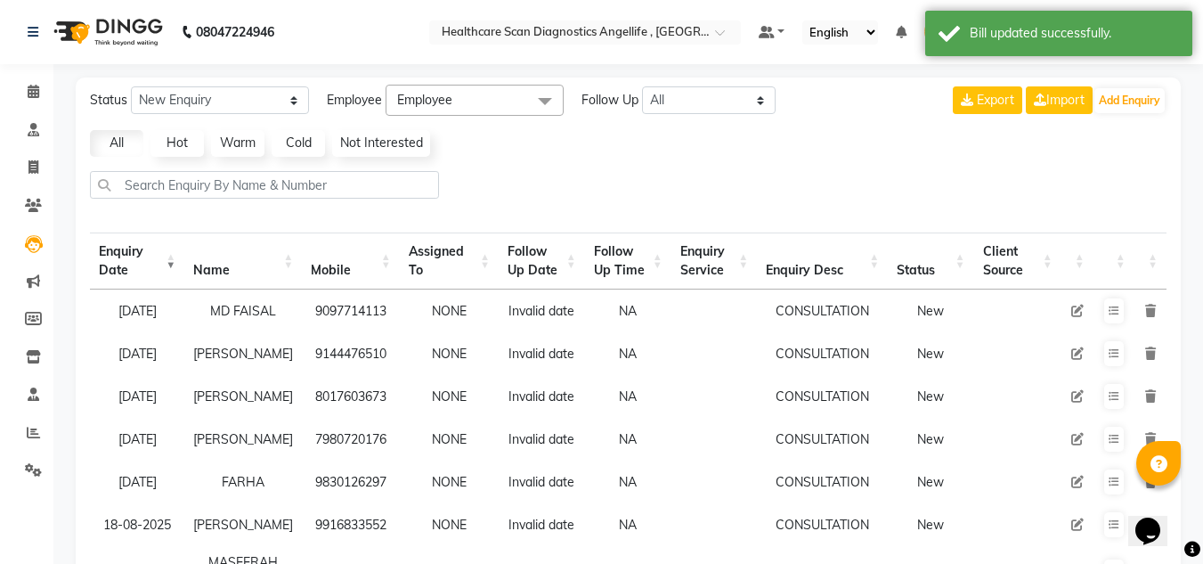
select select "5671"
select select "service"
